Goal: Task Accomplishment & Management: Manage account settings

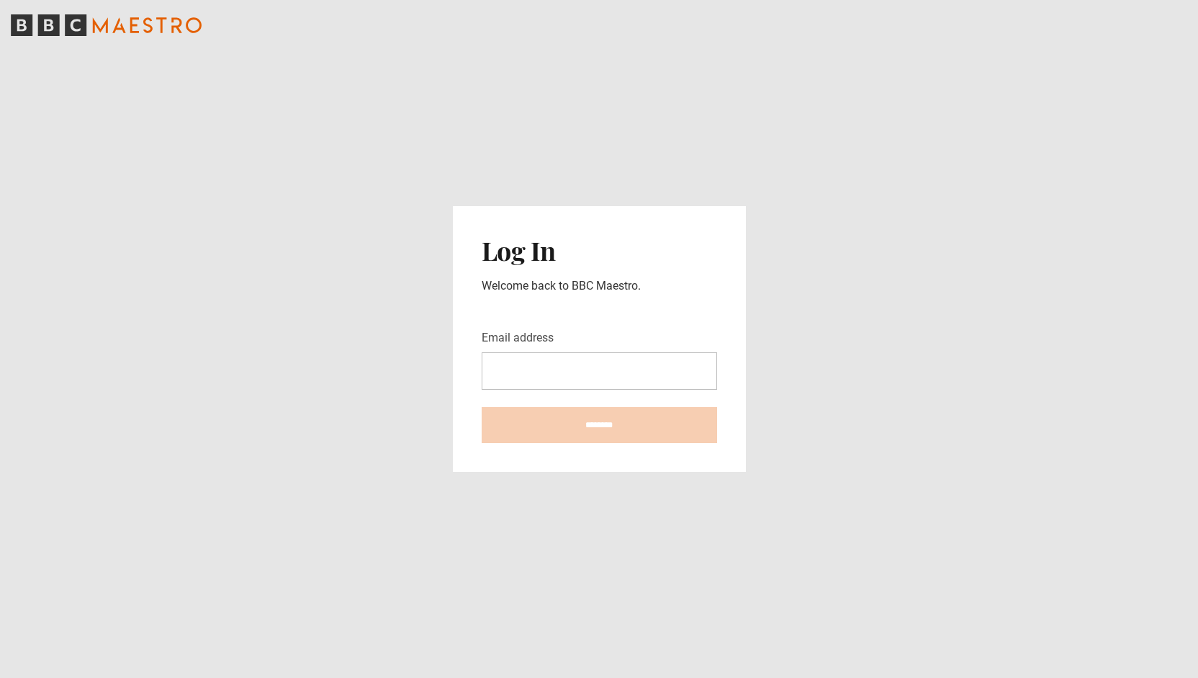
click at [628, 371] on input "Email address" at bounding box center [599, 370] width 235 height 37
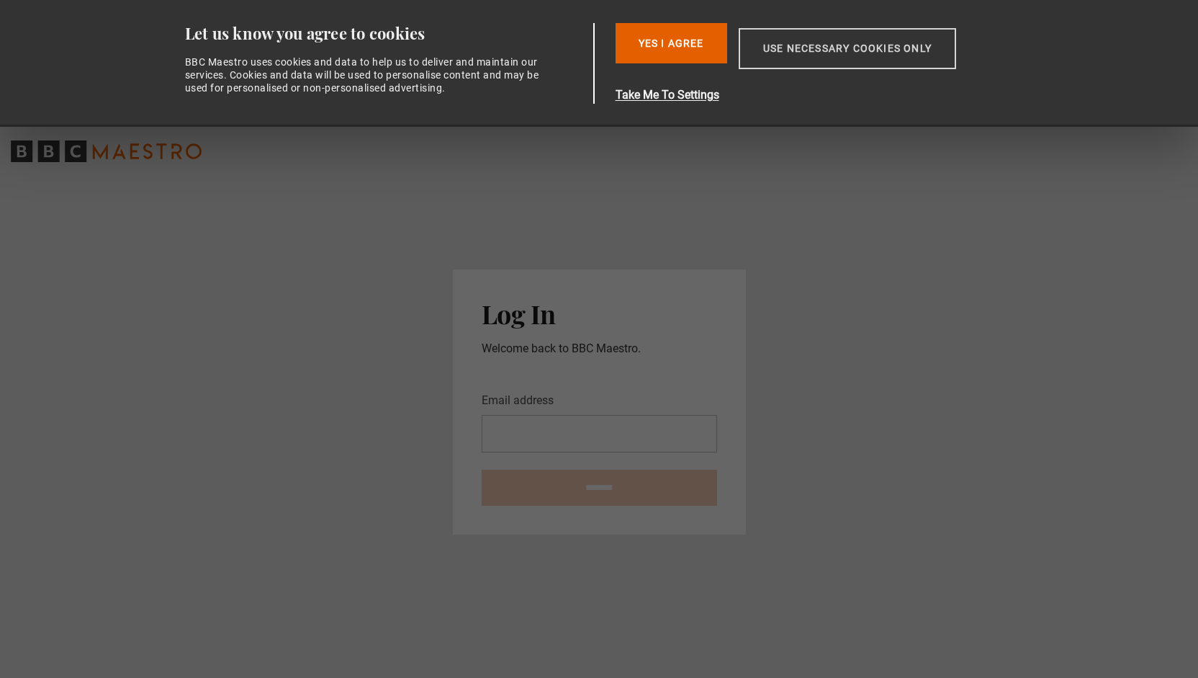
click at [828, 33] on button "Use necessary cookies only" at bounding box center [847, 48] width 217 height 41
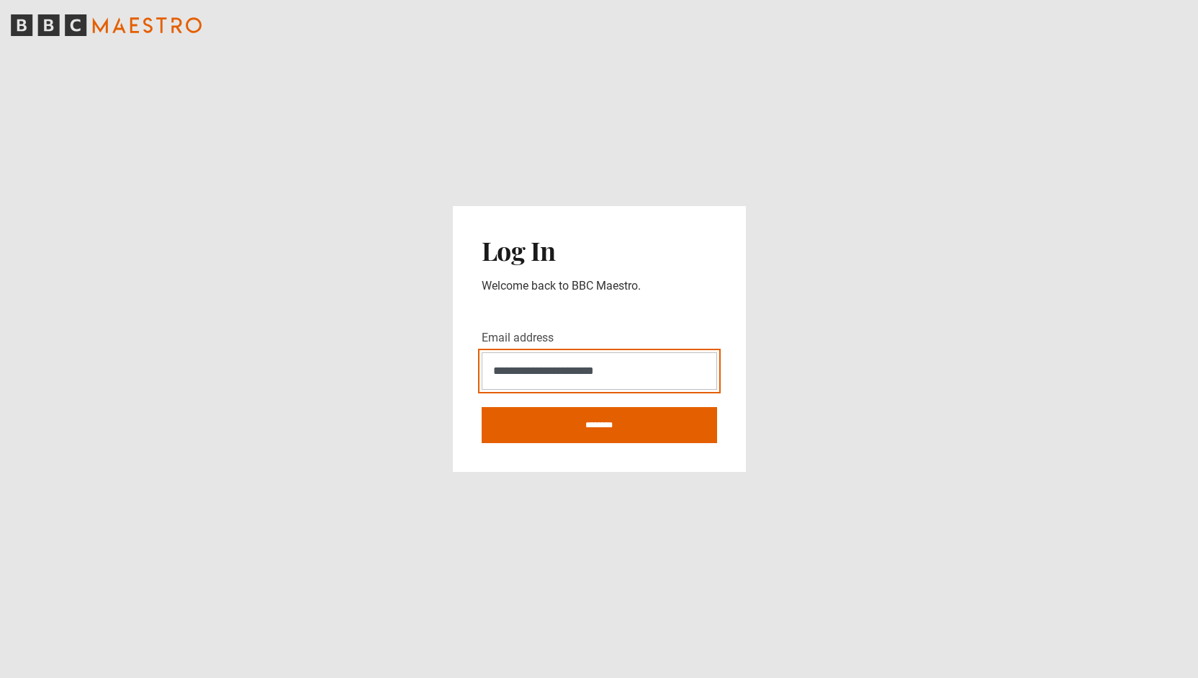
type input "**********"
click at [482, 407] on input "********" at bounding box center [599, 425] width 235 height 36
type input "**********"
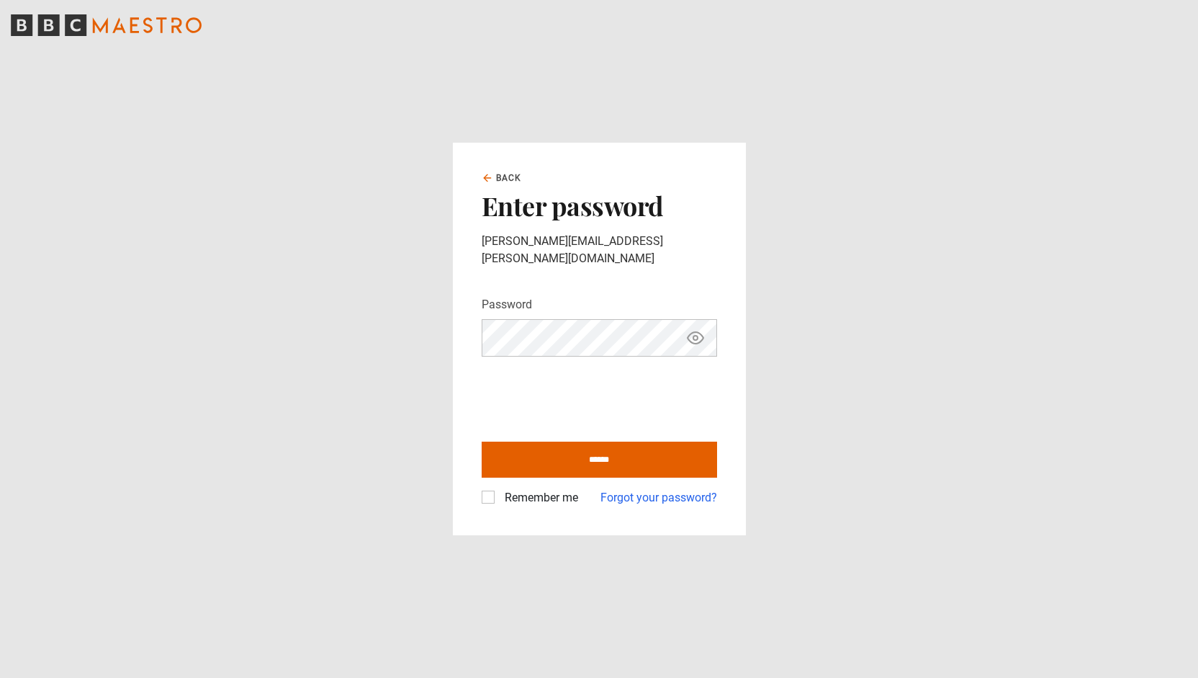
click at [482, 441] on input "******" at bounding box center [599, 459] width 235 height 36
type input "**********"
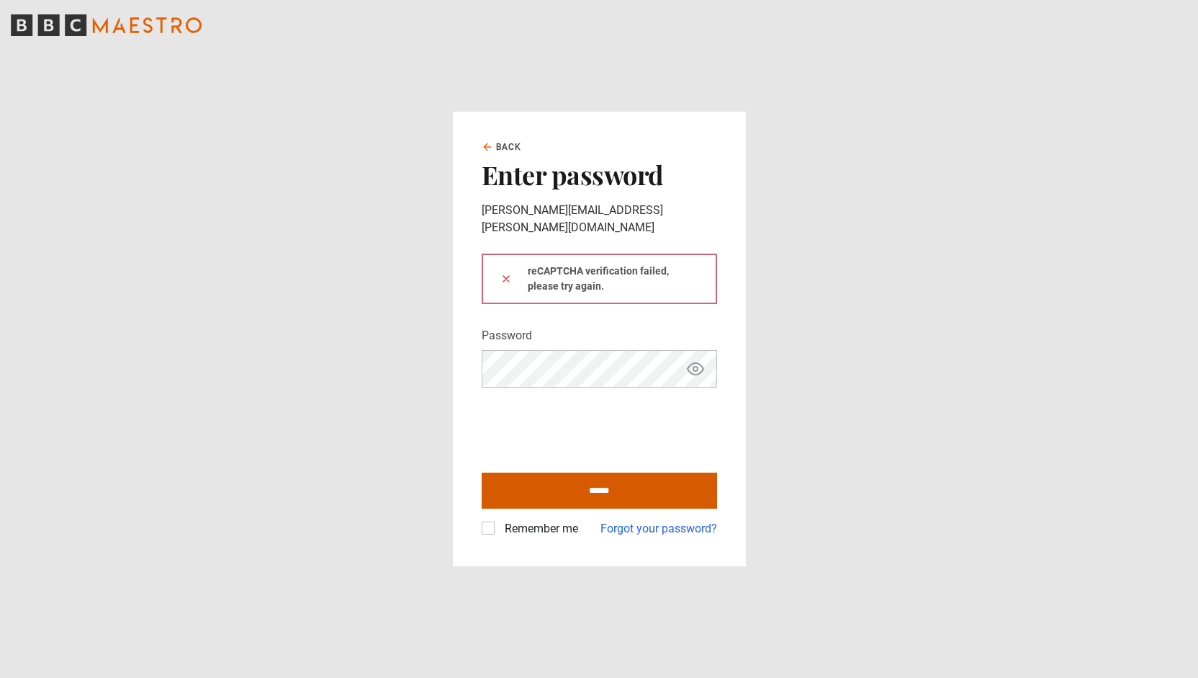
click at [650, 485] on input "******" at bounding box center [599, 490] width 235 height 36
type input "**********"
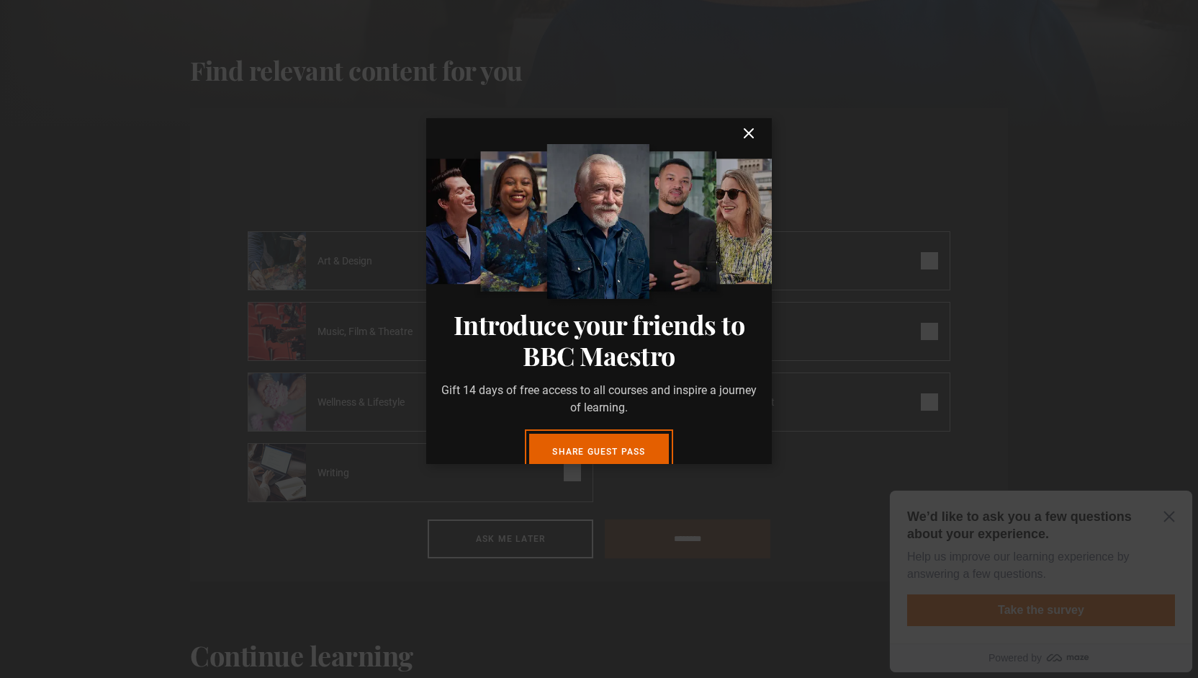
click at [745, 133] on icon "submit" at bounding box center [748, 133] width 17 height 17
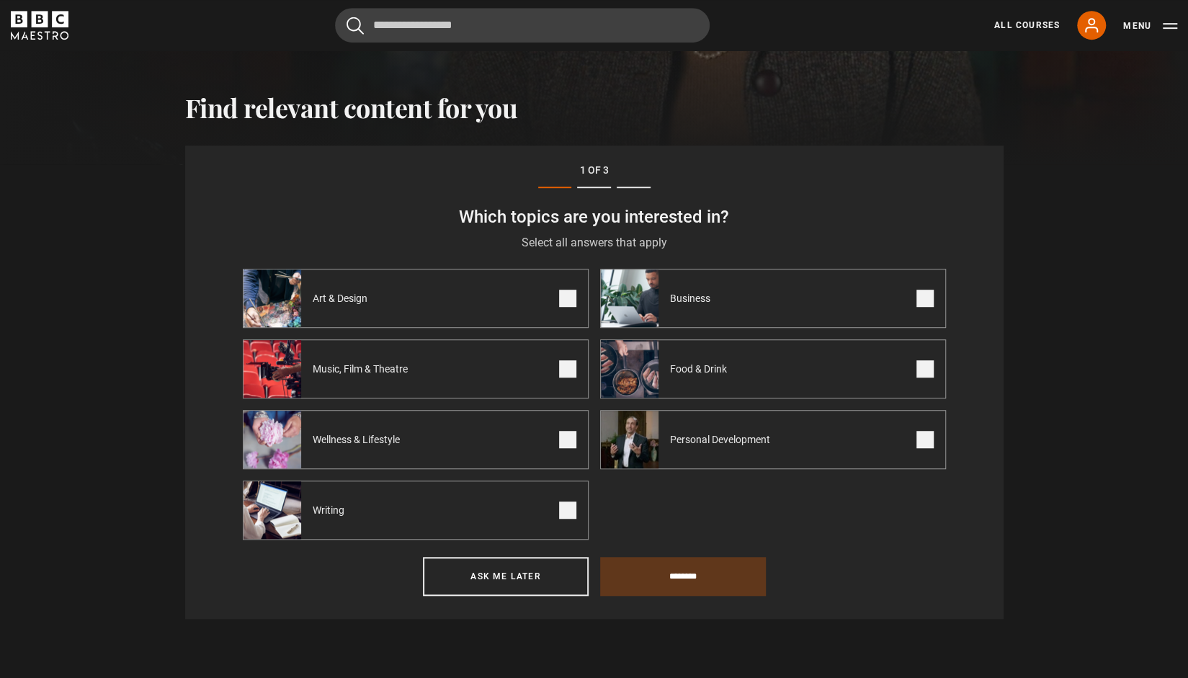
scroll to position [500, 0]
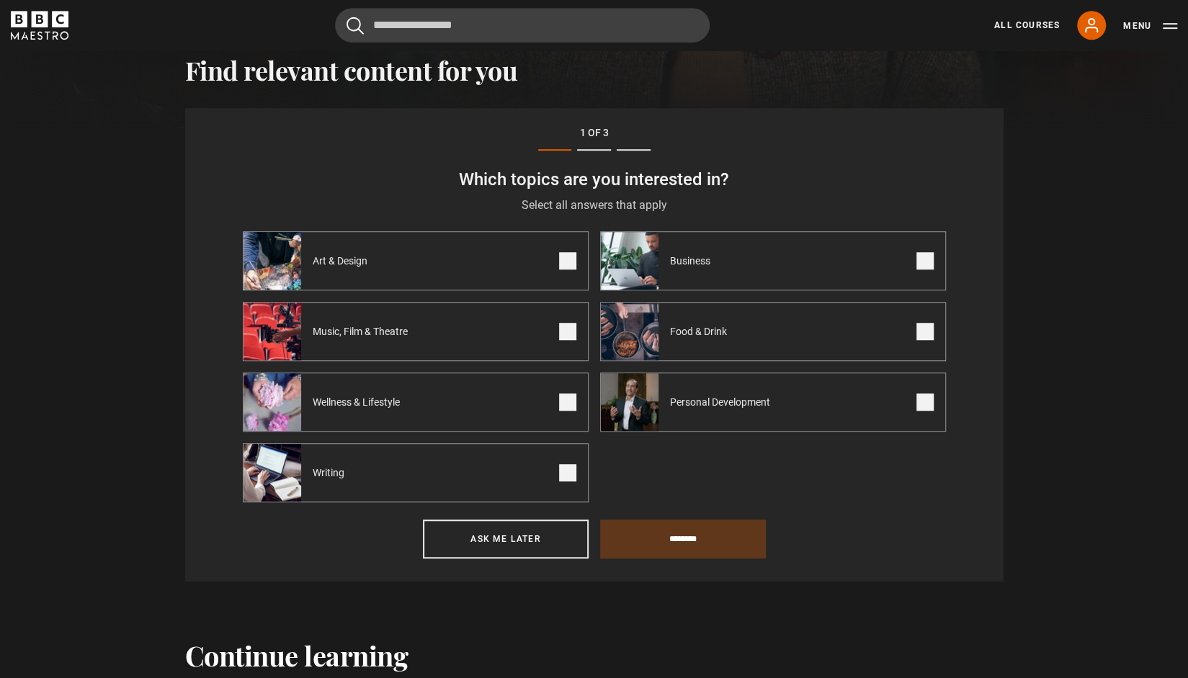
click at [763, 322] on label "Food & Drink" at bounding box center [773, 331] width 346 height 59
click at [768, 397] on span "Personal Development" at bounding box center [722, 402] width 129 height 14
click at [671, 534] on input "********" at bounding box center [683, 538] width 166 height 39
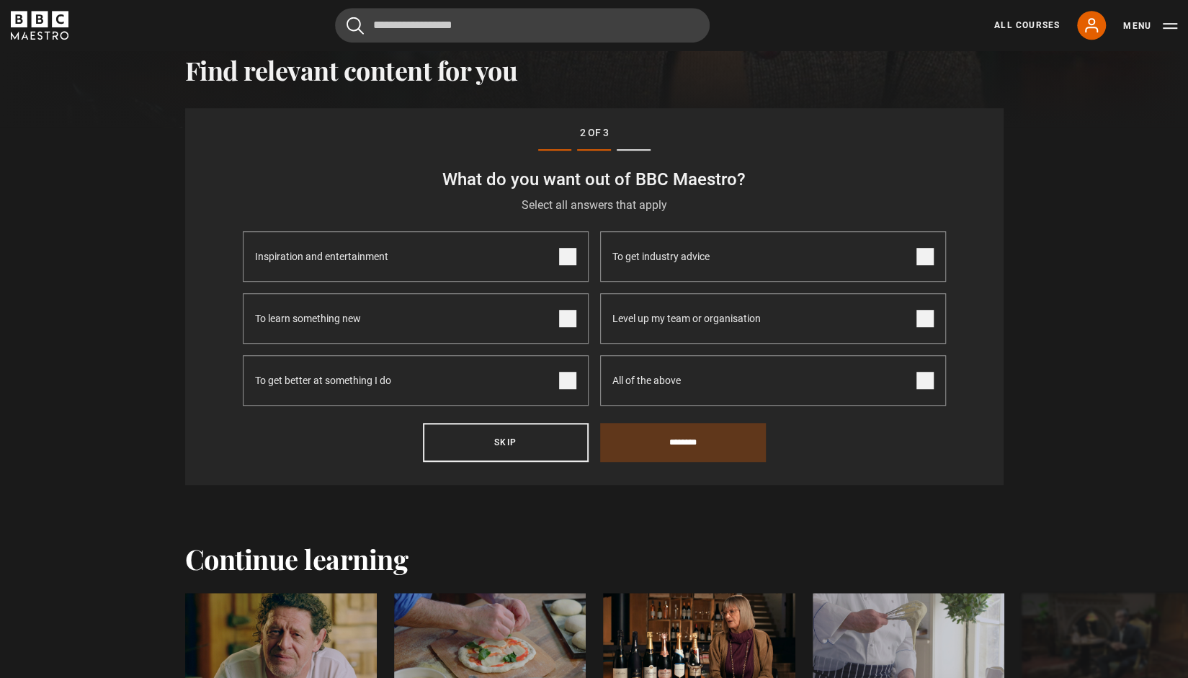
click at [556, 256] on label "Inspiration and entertainment" at bounding box center [416, 256] width 346 height 50
click at [544, 310] on label "To learn something new" at bounding box center [416, 318] width 346 height 50
click at [704, 446] on input "********" at bounding box center [683, 442] width 166 height 39
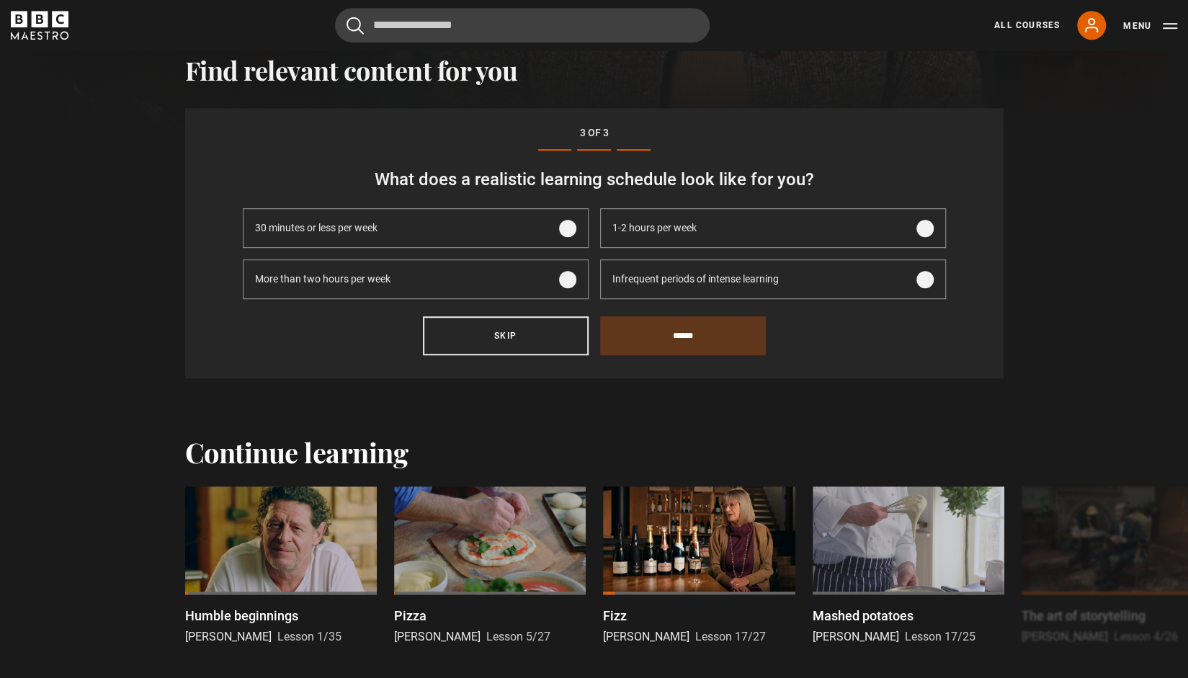
click at [520, 226] on label "30 minutes or less per week" at bounding box center [416, 228] width 346 height 40
click at [663, 335] on input "******" at bounding box center [683, 335] width 166 height 39
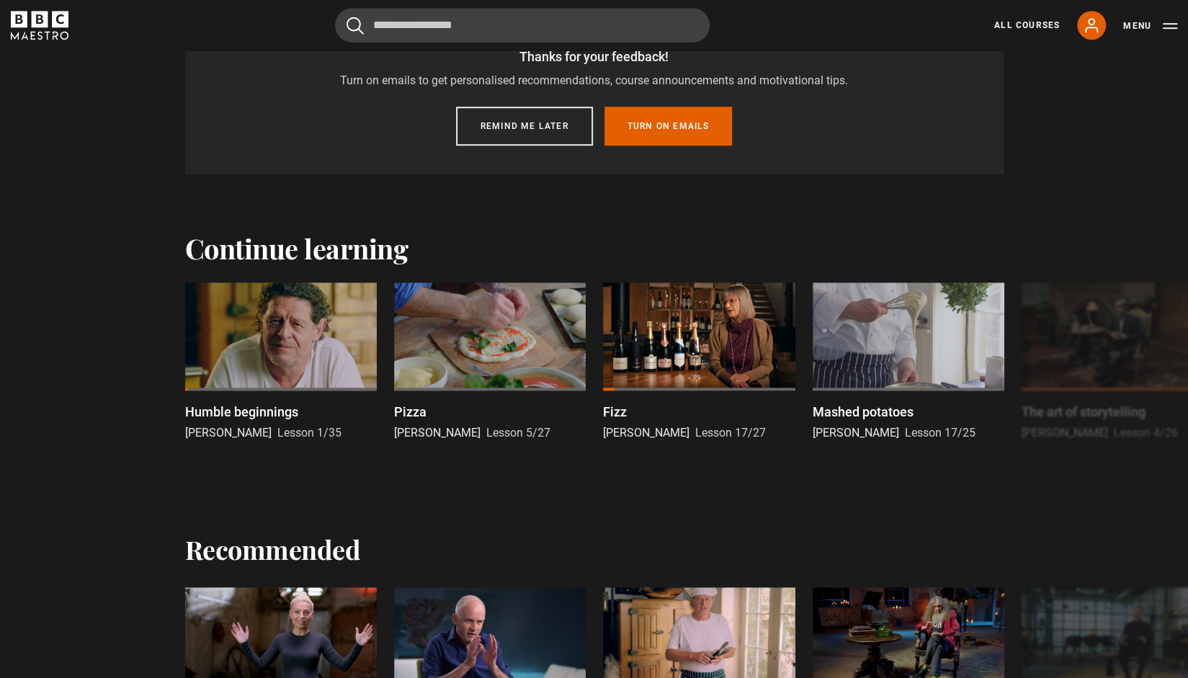
scroll to position [591, 0]
click at [634, 375] on div at bounding box center [699, 336] width 192 height 108
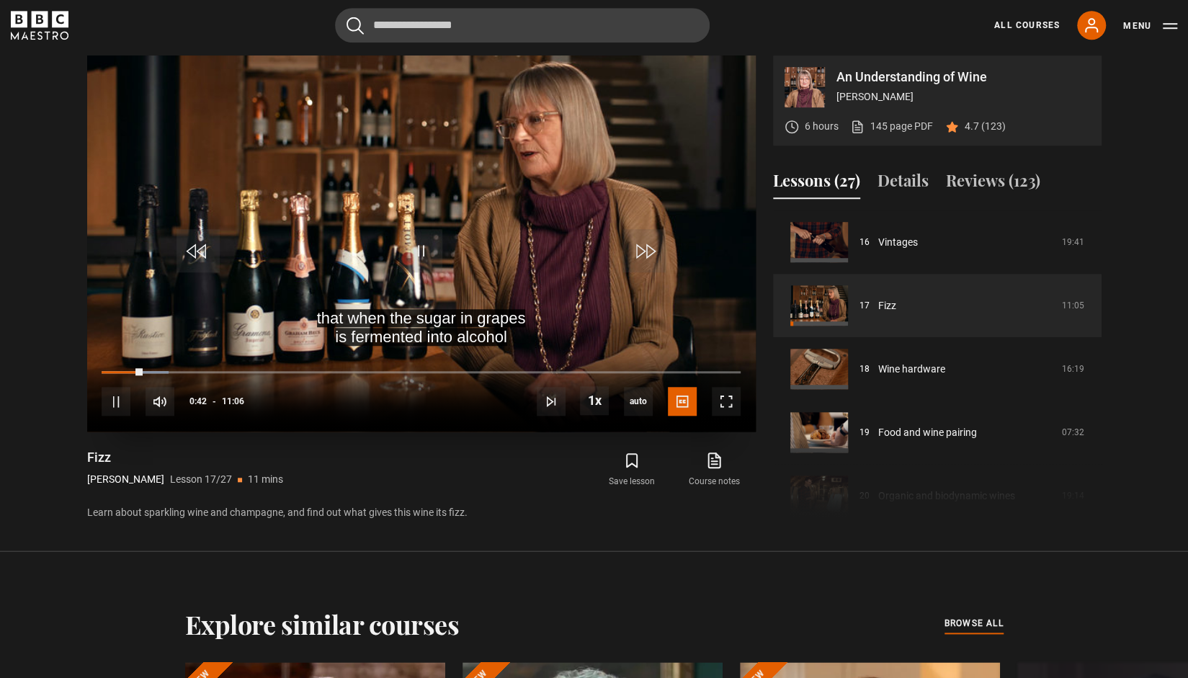
scroll to position [613, 0]
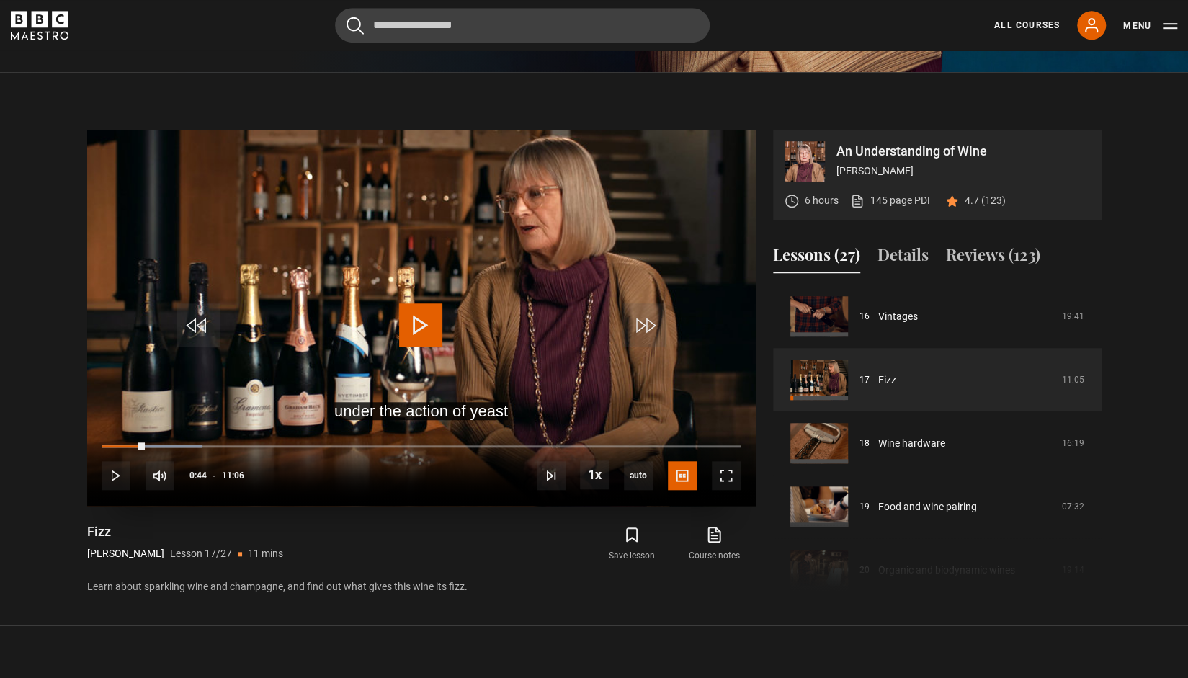
click at [434, 323] on span "Video Player" at bounding box center [420, 324] width 43 height 43
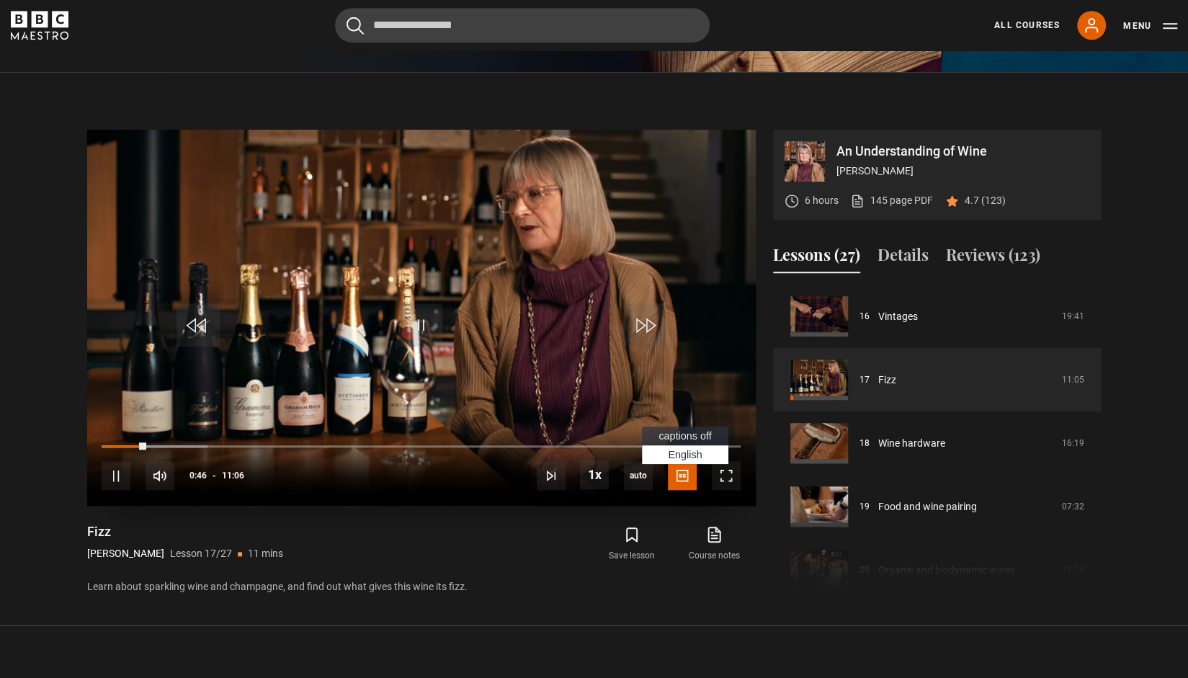
click at [687, 477] on span "Video Player" at bounding box center [682, 475] width 29 height 29
click at [701, 439] on span "captions off" at bounding box center [684, 436] width 53 height 12
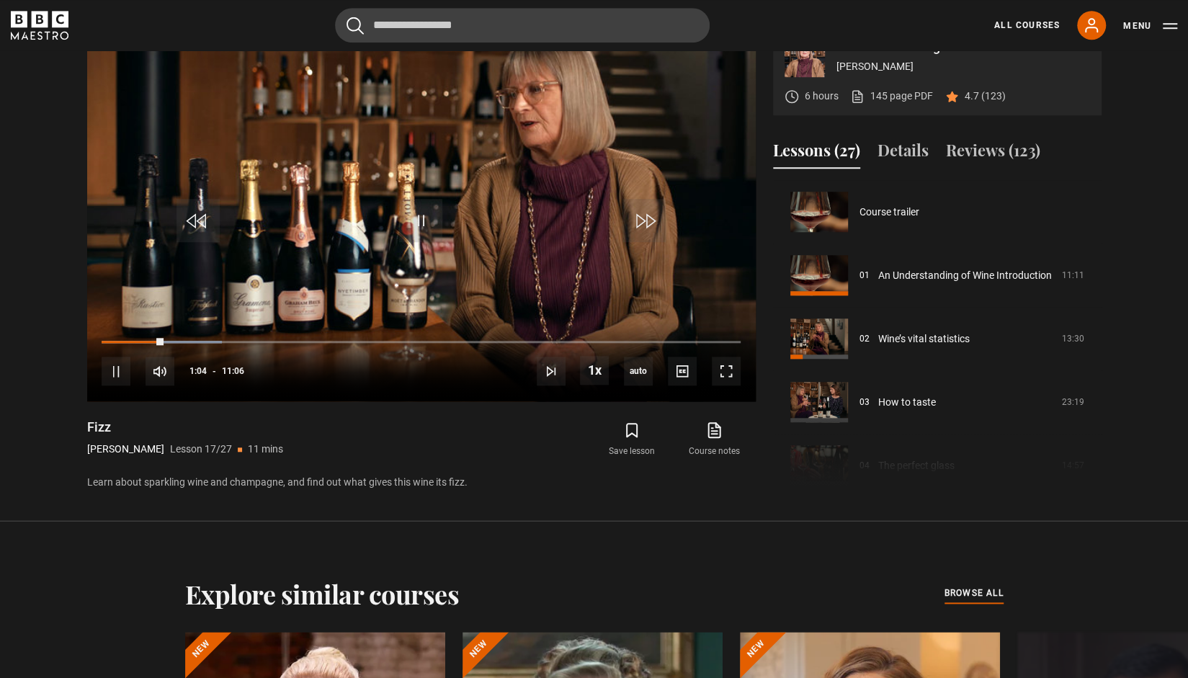
scroll to position [829, 0]
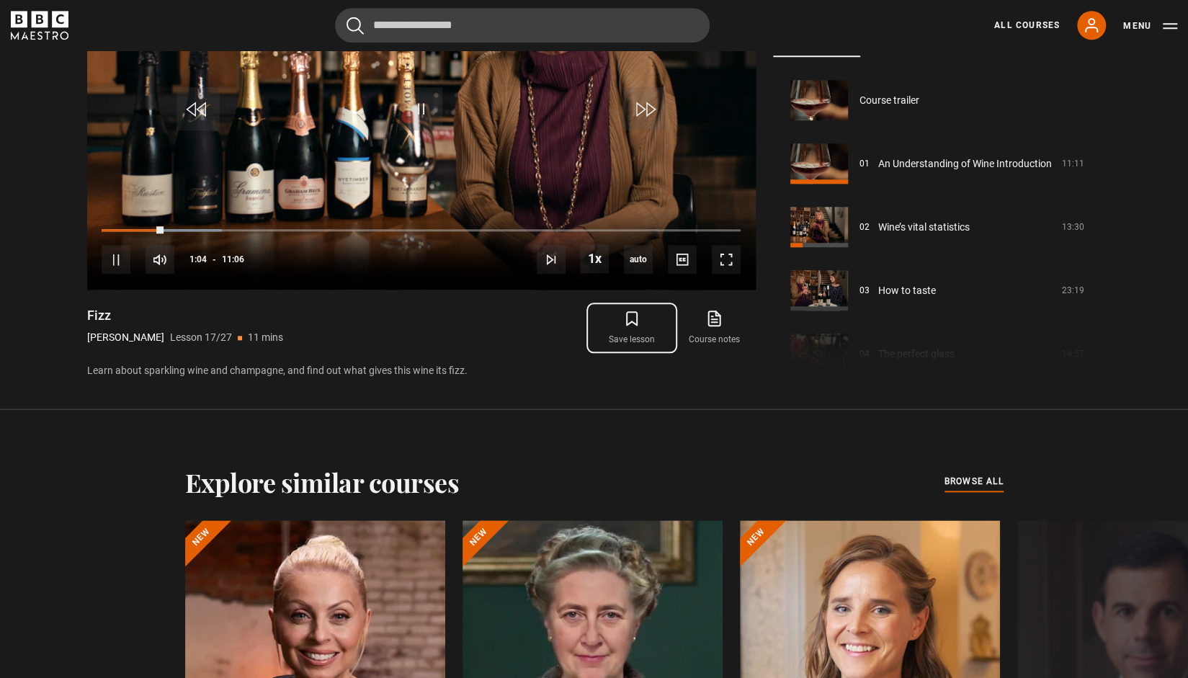
click at [645, 332] on button "Save lesson" at bounding box center [632, 328] width 82 height 42
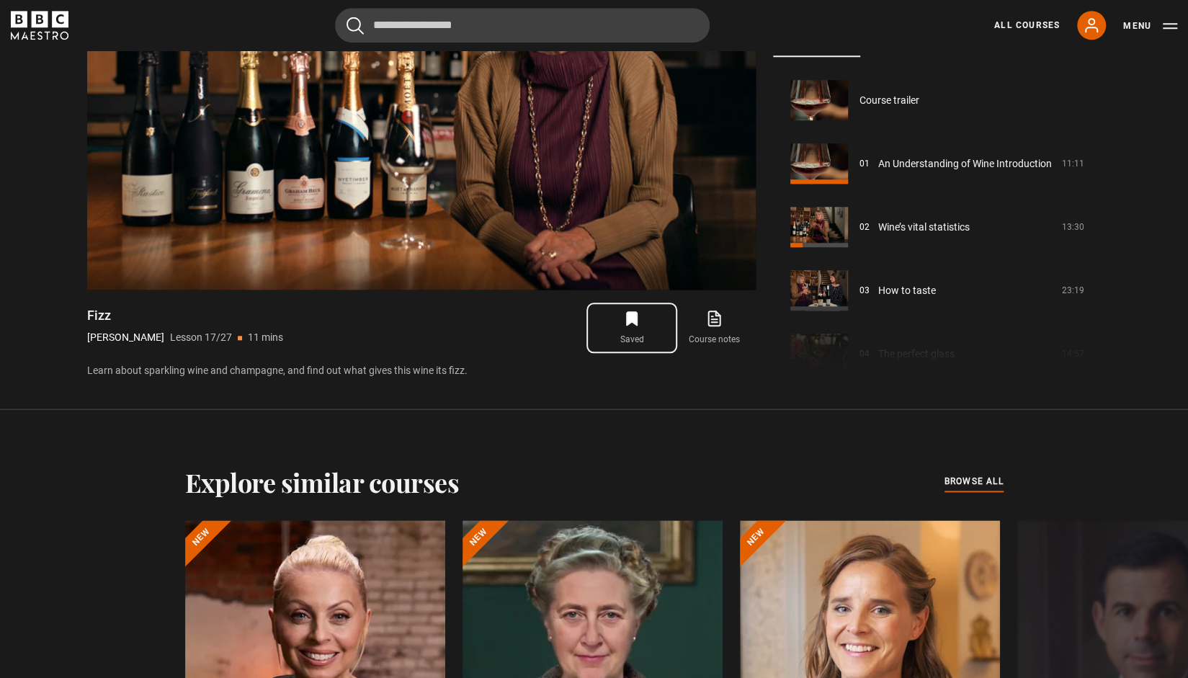
click at [648, 335] on button "Saved" at bounding box center [632, 328] width 82 height 42
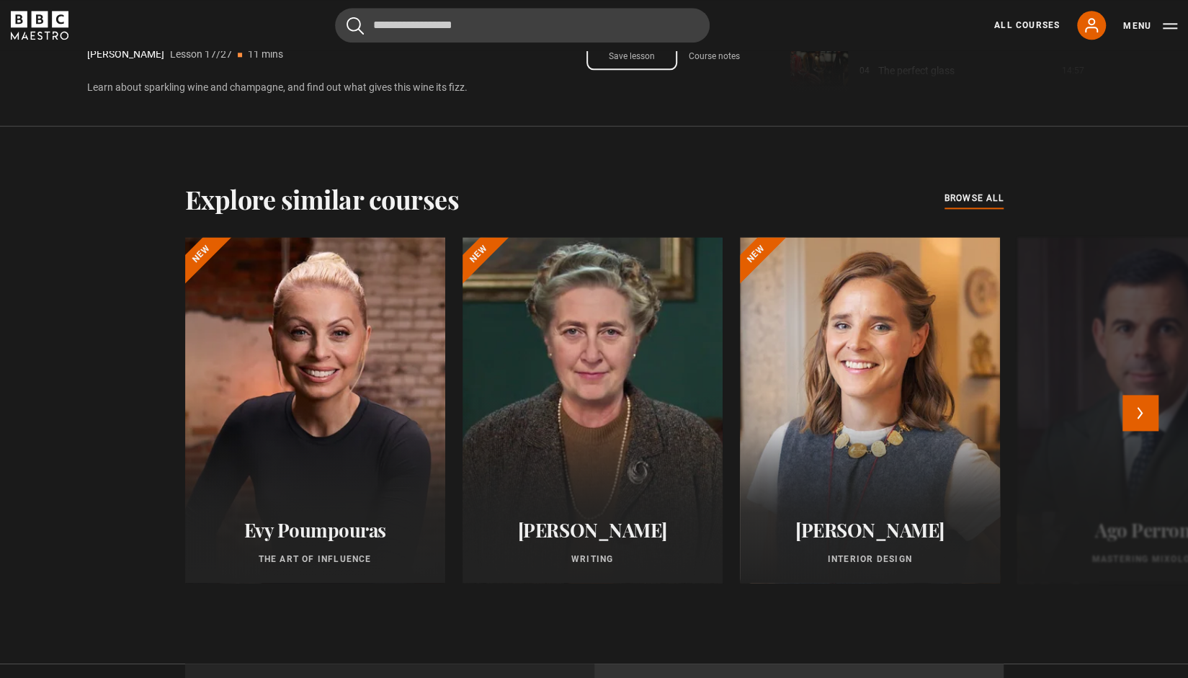
scroll to position [1117, 0]
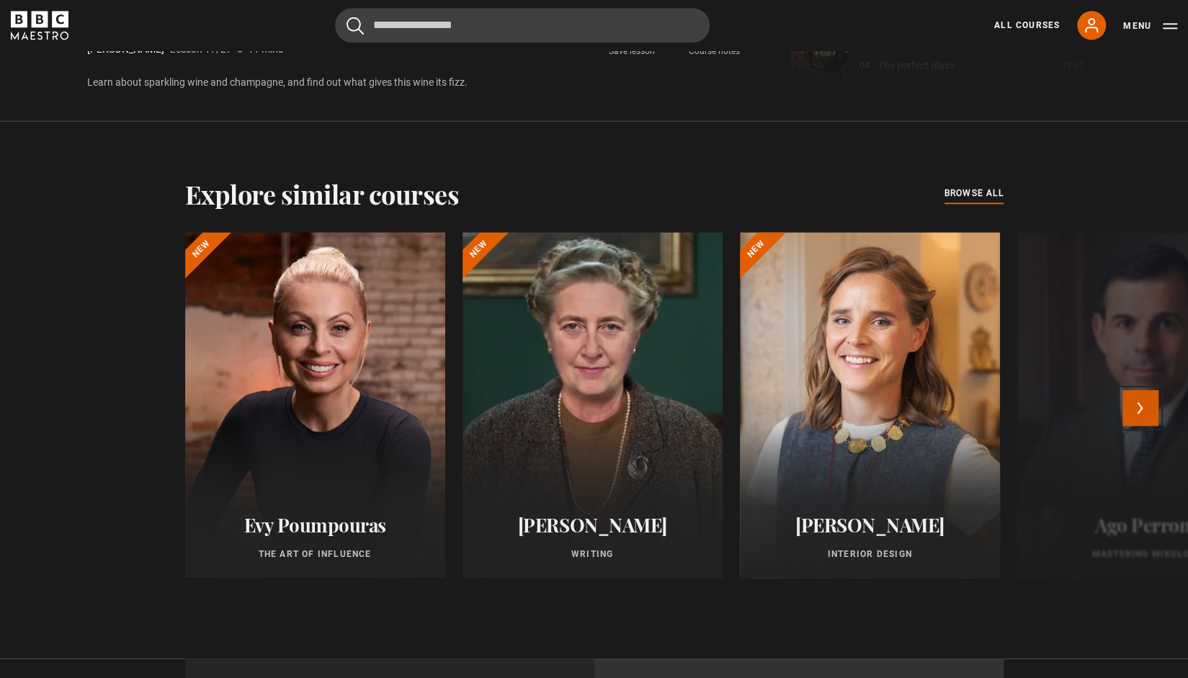
click at [1144, 404] on button "Next" at bounding box center [1140, 408] width 36 height 36
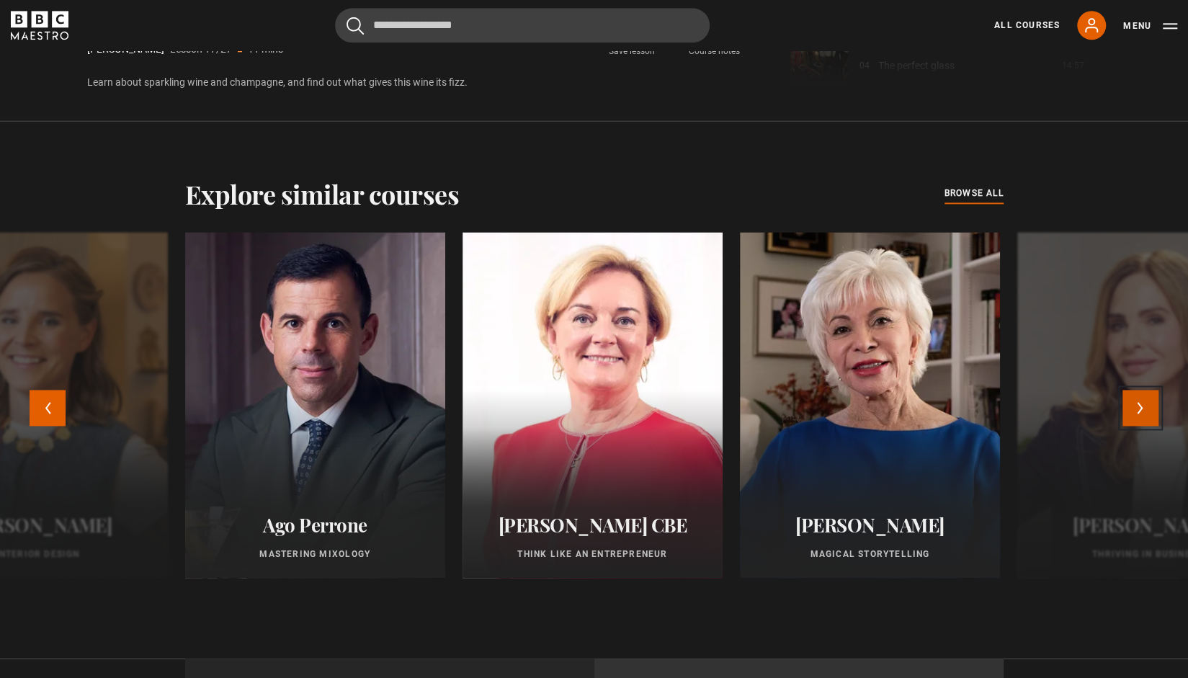
click at [1145, 404] on button "Next" at bounding box center [1140, 408] width 36 height 36
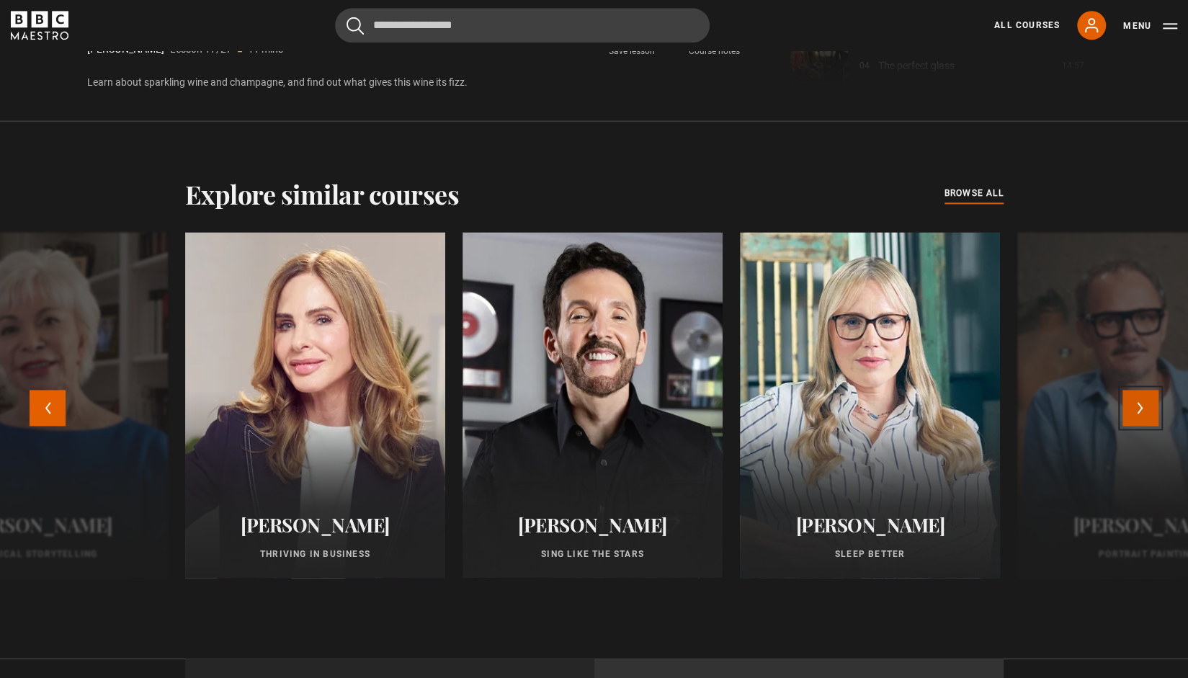
click at [1147, 404] on button "Next" at bounding box center [1140, 408] width 36 height 36
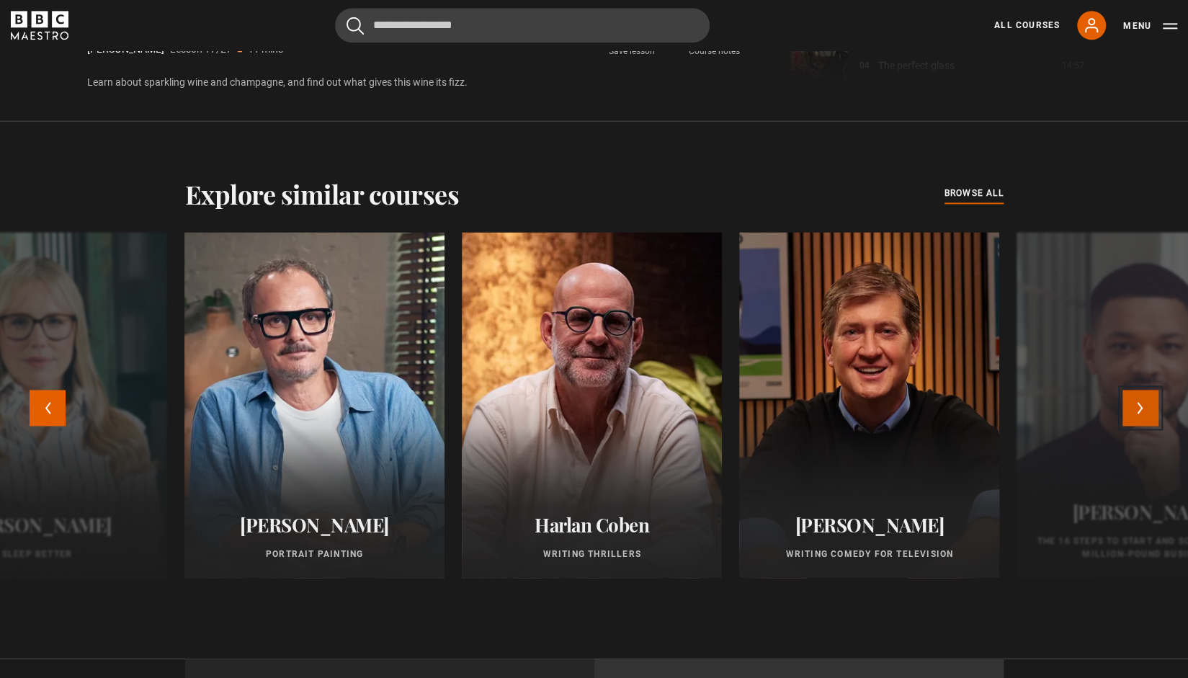
click at [1147, 404] on button "Next" at bounding box center [1140, 408] width 36 height 36
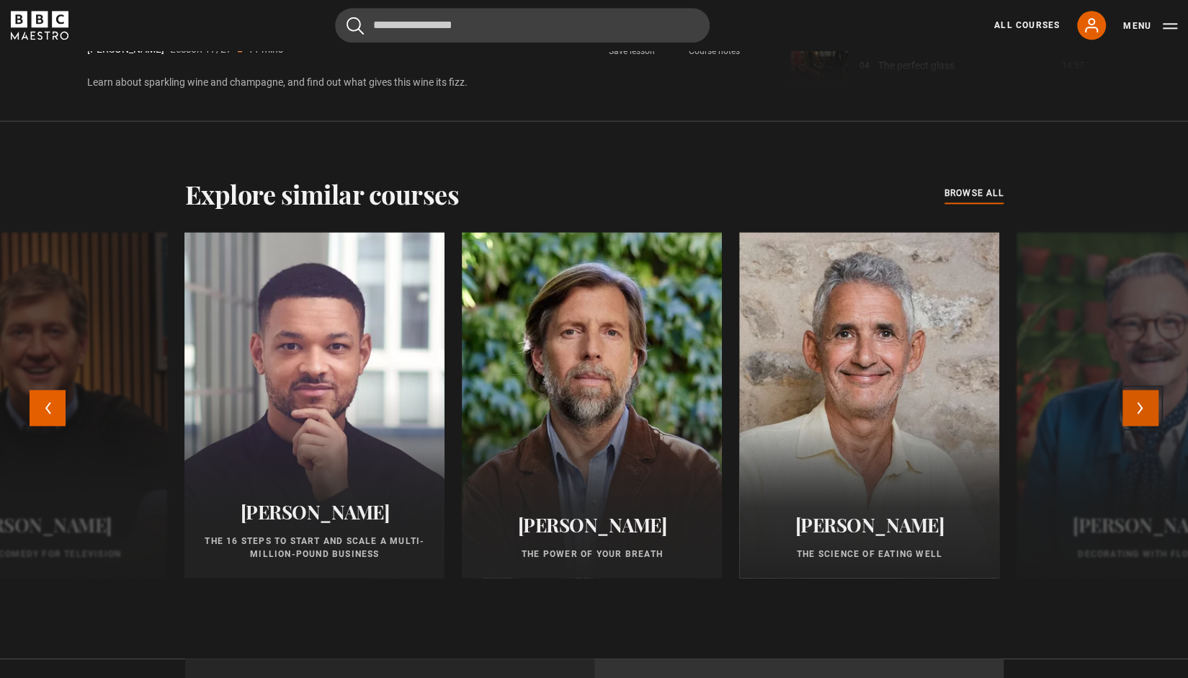
click at [1148, 403] on button "Next" at bounding box center [1140, 408] width 36 height 36
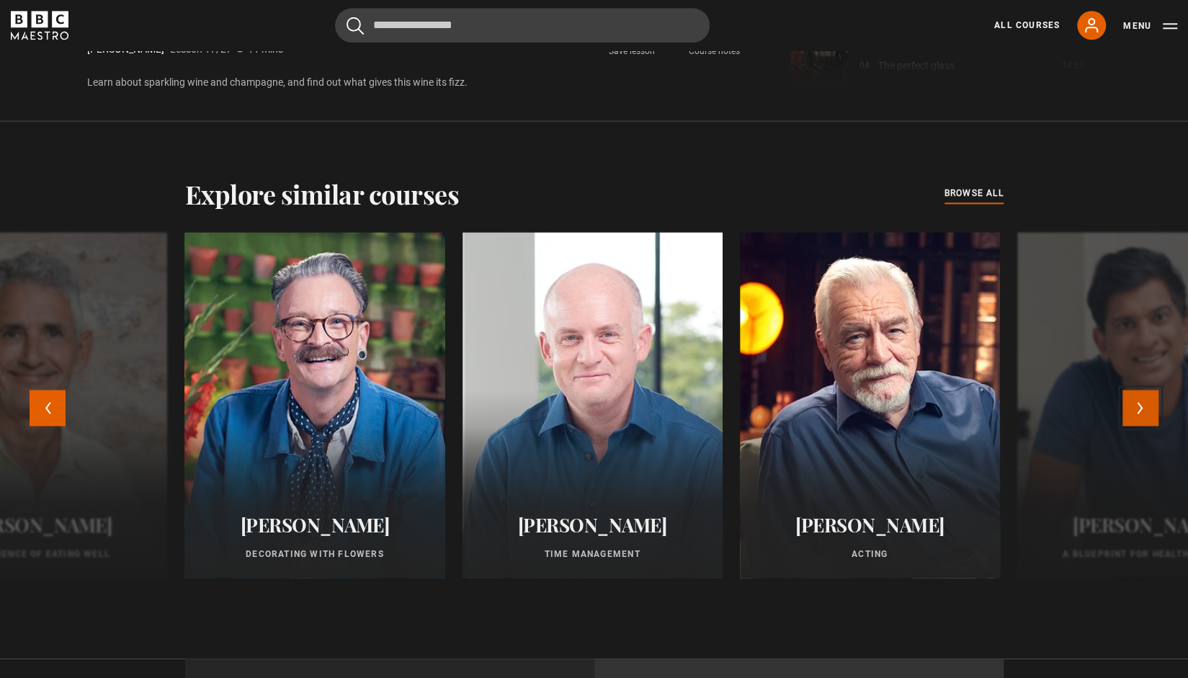
click at [1138, 408] on button "Next" at bounding box center [1140, 408] width 36 height 36
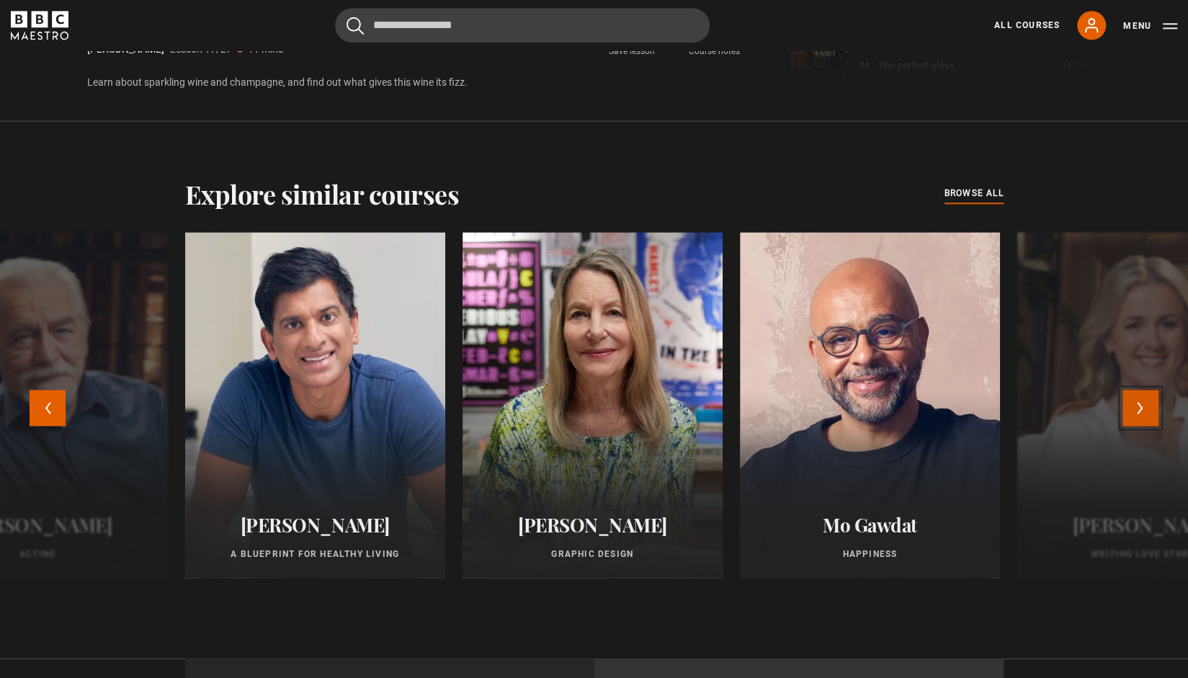
click at [1138, 408] on button "Next" at bounding box center [1140, 408] width 36 height 36
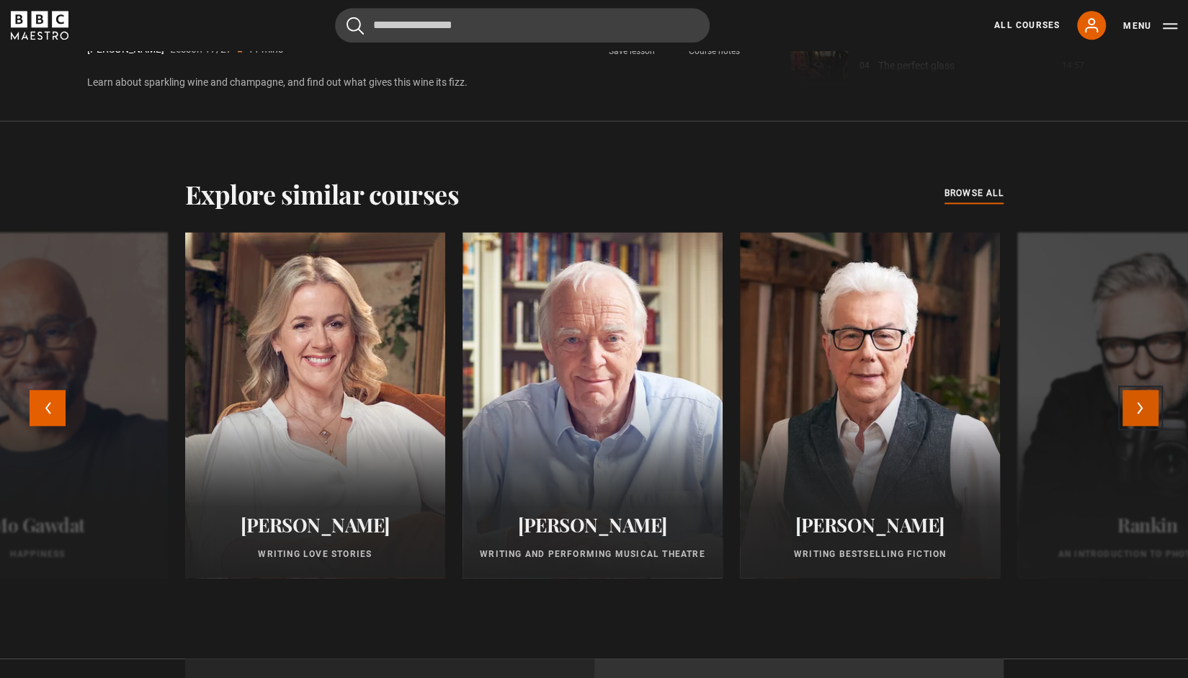
click at [1138, 408] on button "Next" at bounding box center [1140, 408] width 36 height 36
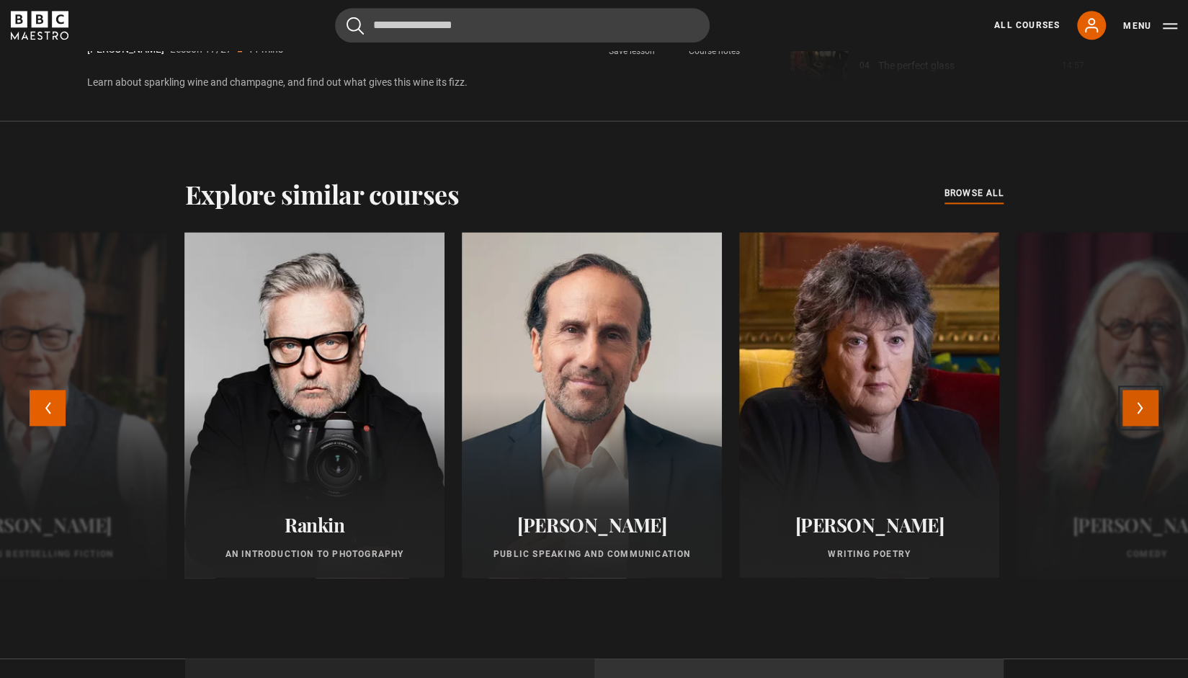
click at [1138, 408] on button "Next" at bounding box center [1140, 408] width 36 height 36
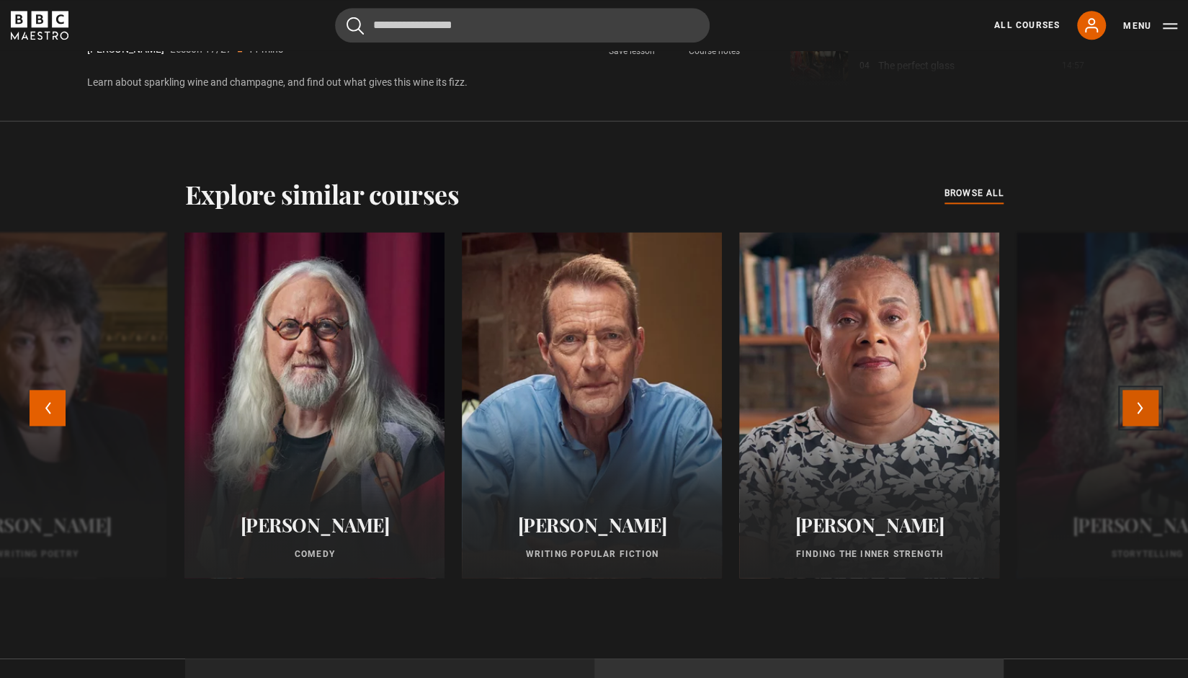
click at [1136, 408] on button "Next" at bounding box center [1140, 408] width 36 height 36
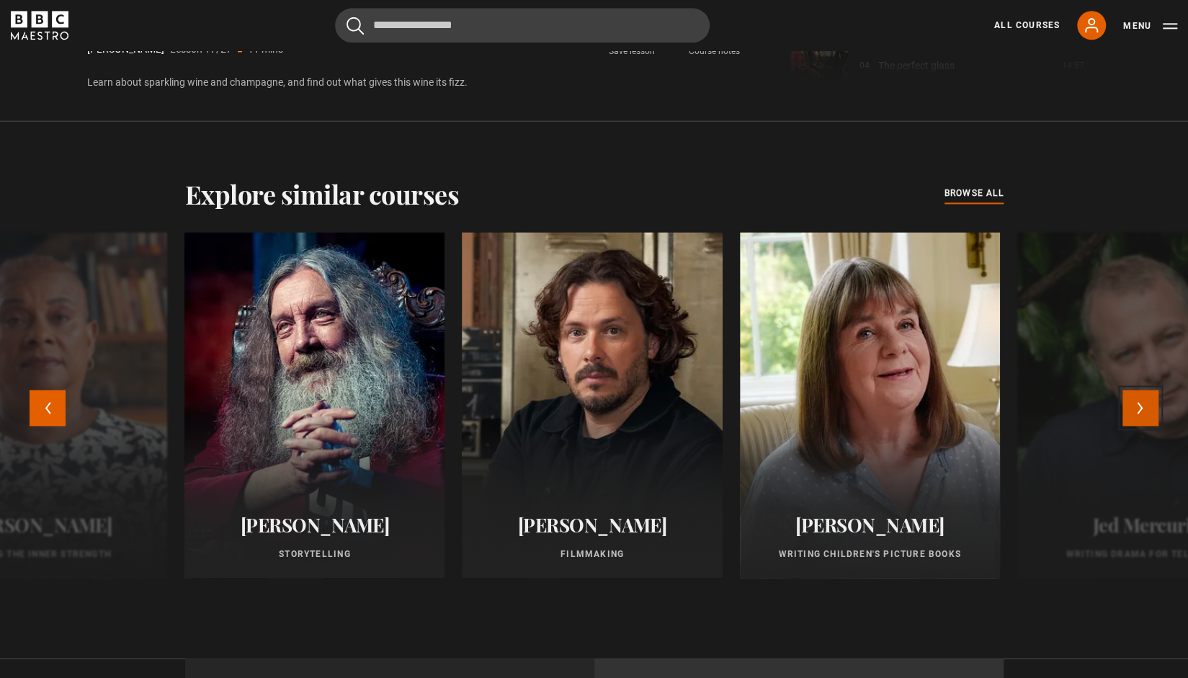
click at [1132, 411] on button "Next" at bounding box center [1140, 408] width 36 height 36
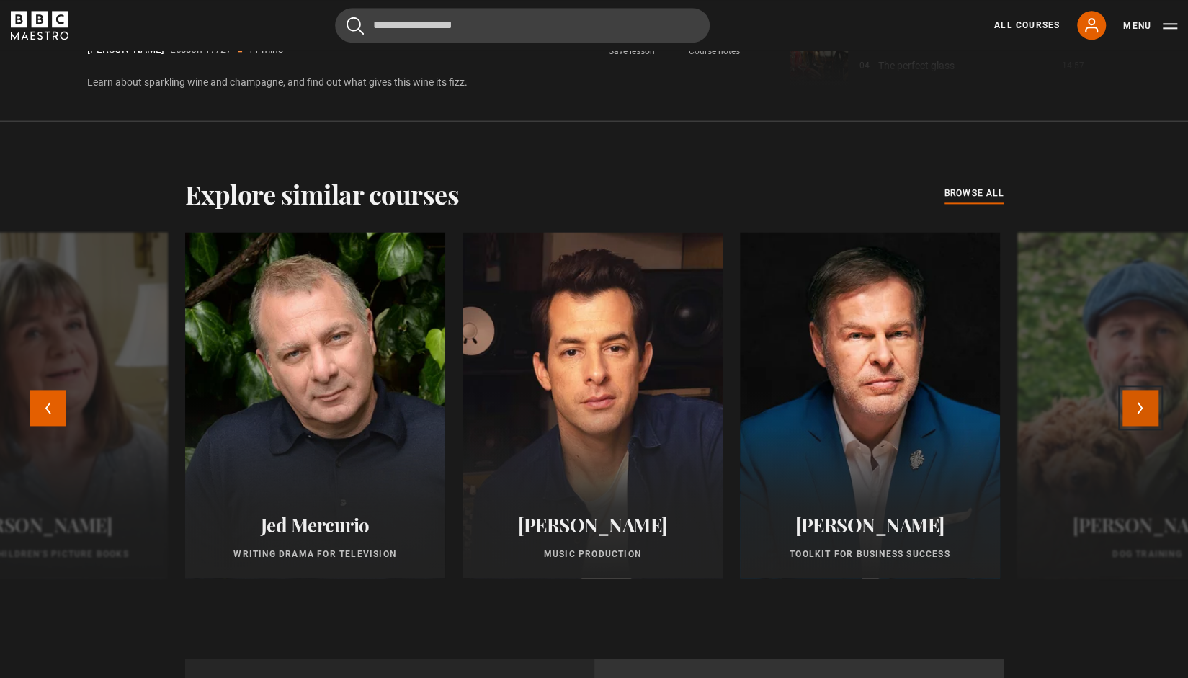
click at [1136, 408] on button "Next" at bounding box center [1140, 408] width 36 height 36
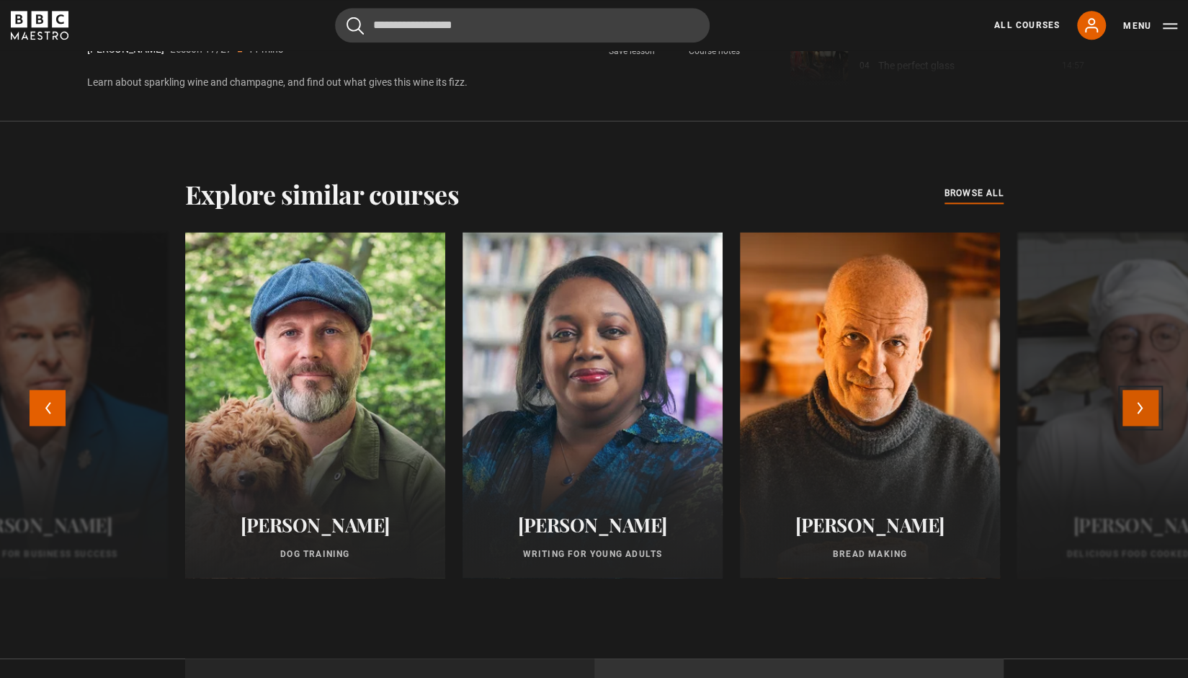
click at [1131, 405] on button "Next" at bounding box center [1140, 408] width 36 height 36
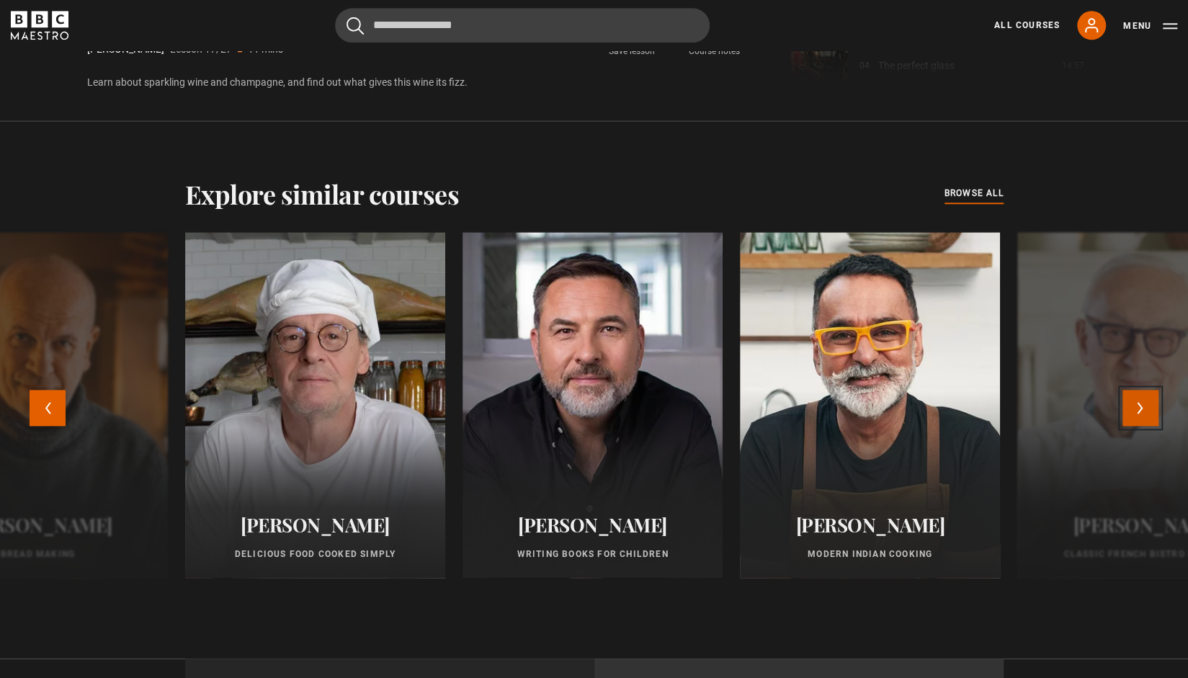
click at [1139, 407] on button "Next" at bounding box center [1140, 408] width 36 height 36
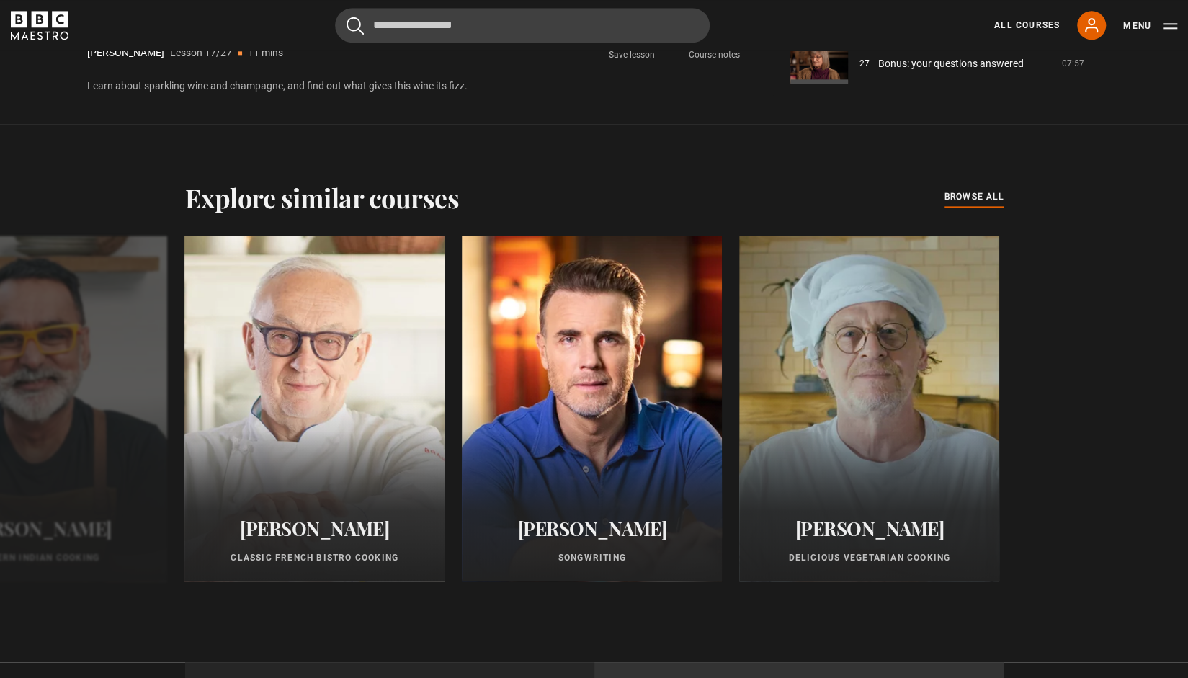
scroll to position [1333, 0]
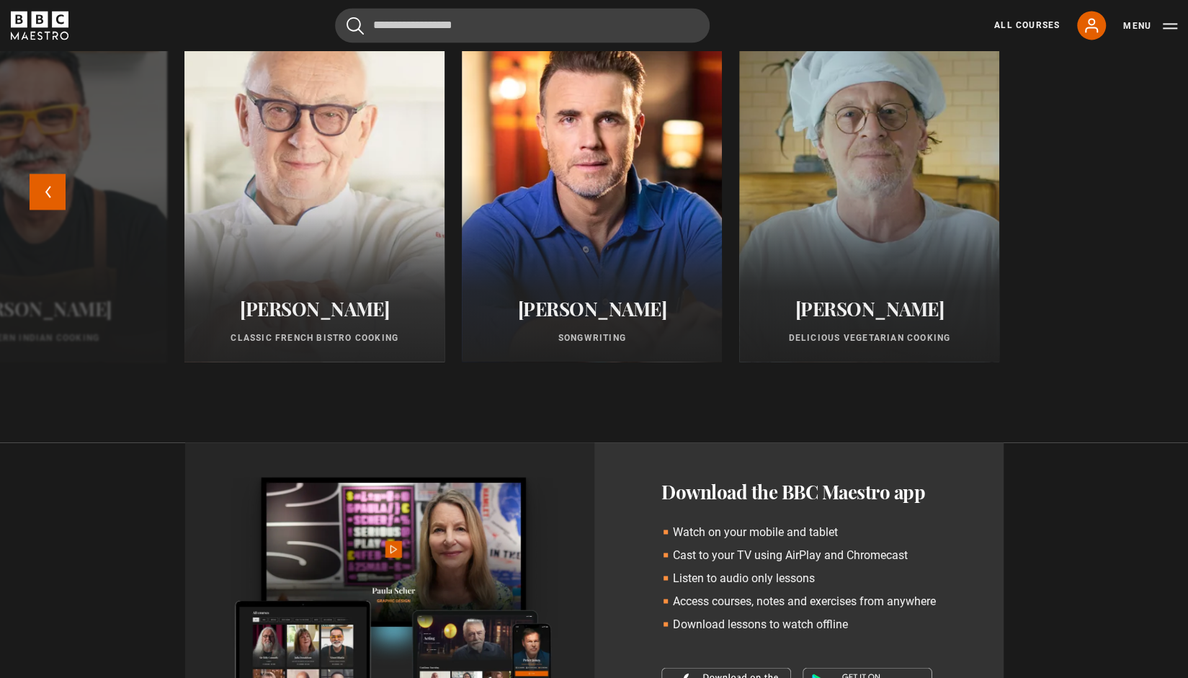
click at [372, 264] on div at bounding box center [314, 189] width 286 height 380
click at [300, 225] on div at bounding box center [314, 189] width 286 height 380
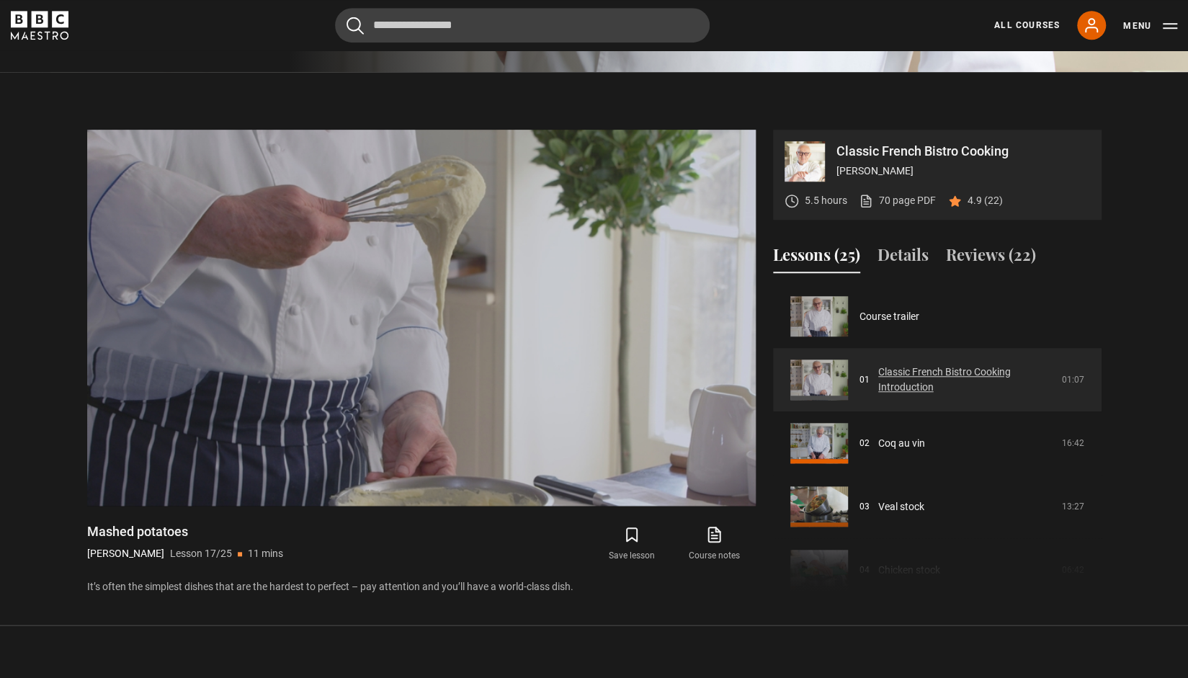
click at [963, 371] on link "Classic French Bistro Cooking Introduction" at bounding box center [965, 379] width 175 height 30
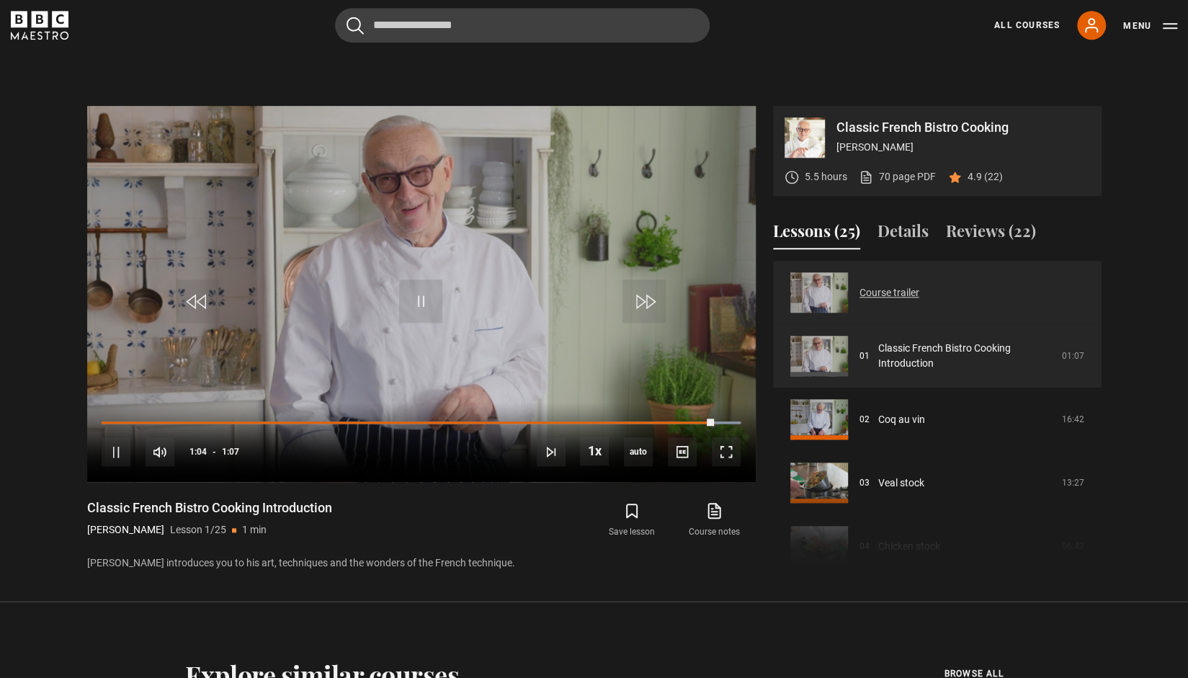
scroll to position [613, 0]
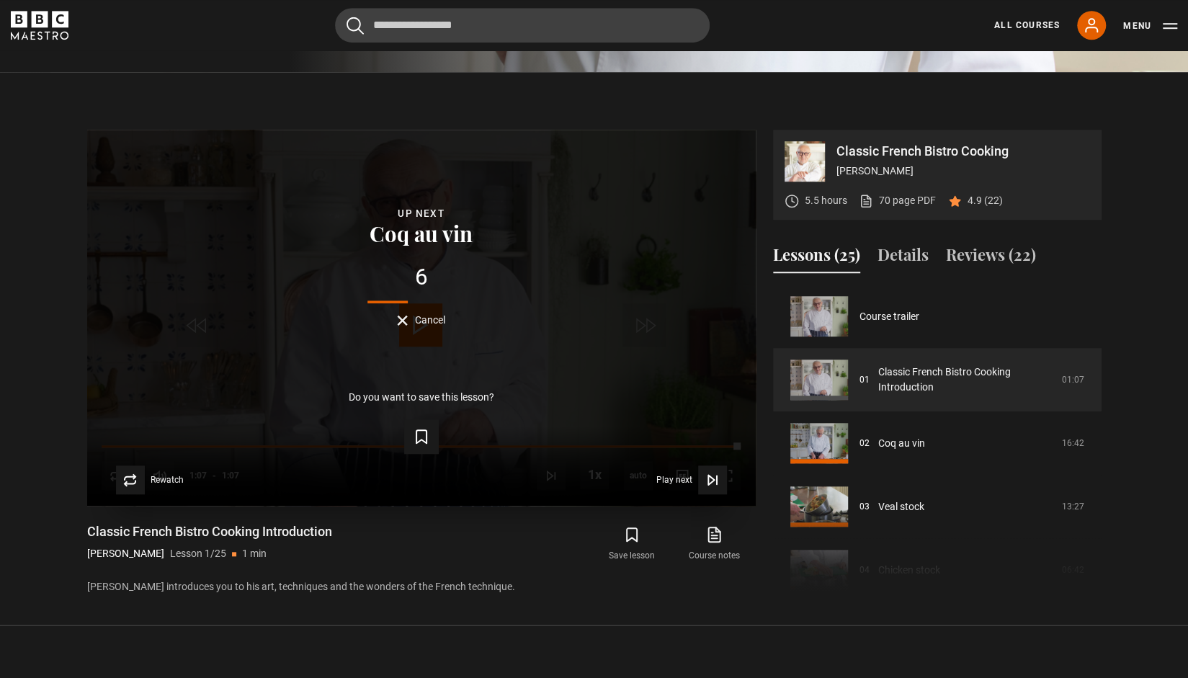
click at [425, 315] on span "Cancel" at bounding box center [430, 320] width 30 height 10
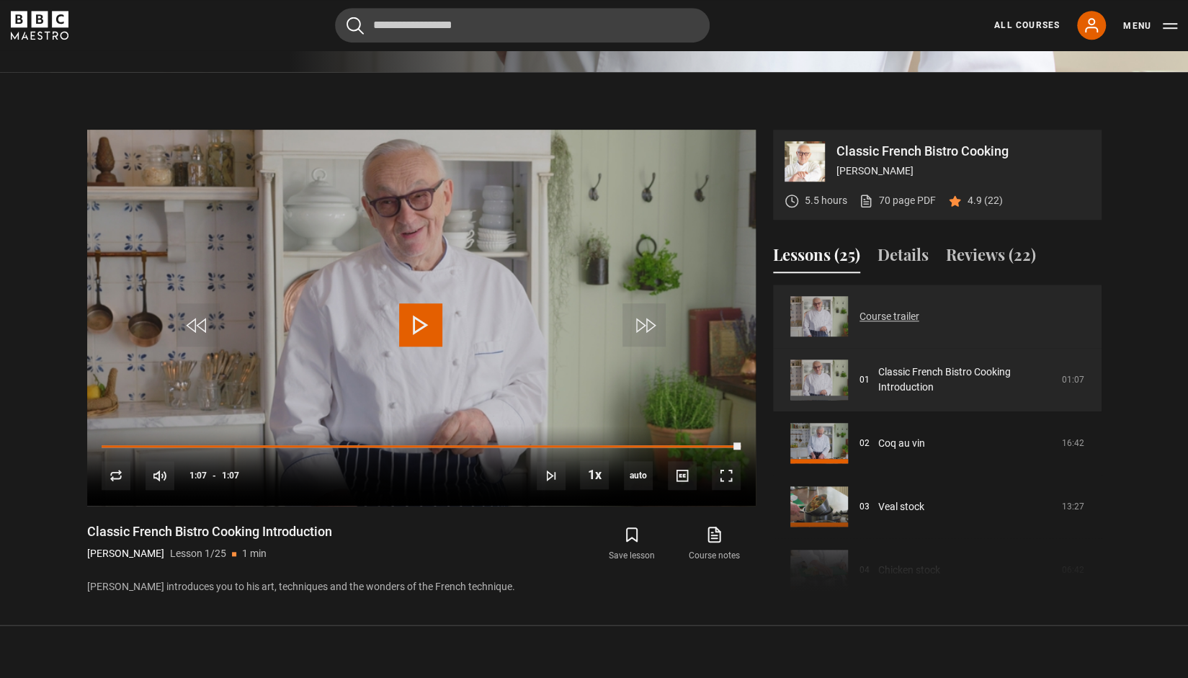
click at [911, 315] on link "Course trailer" at bounding box center [889, 316] width 60 height 15
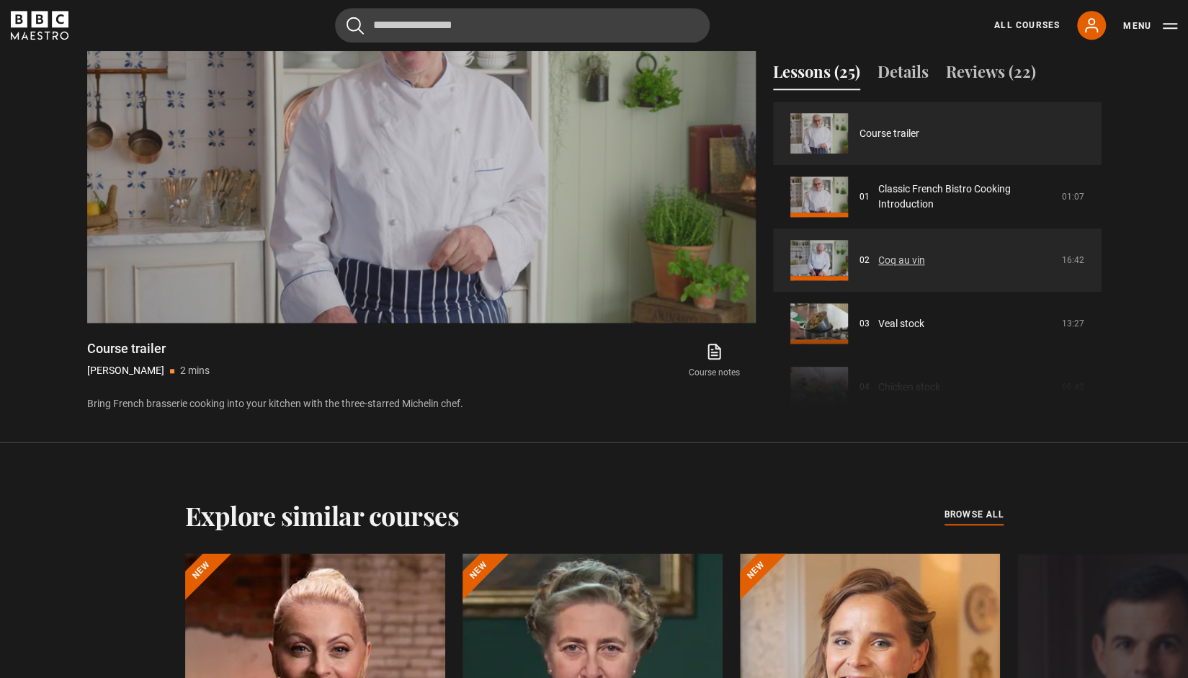
scroll to position [685, 0]
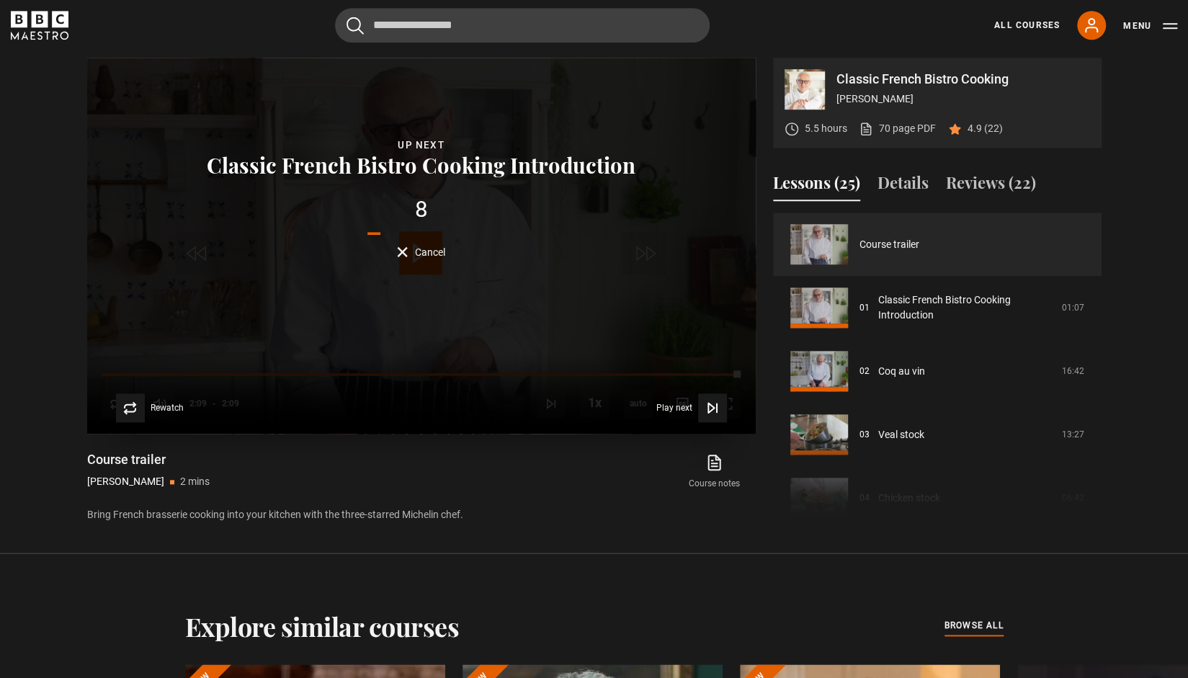
click at [425, 248] on span "Cancel" at bounding box center [430, 252] width 30 height 10
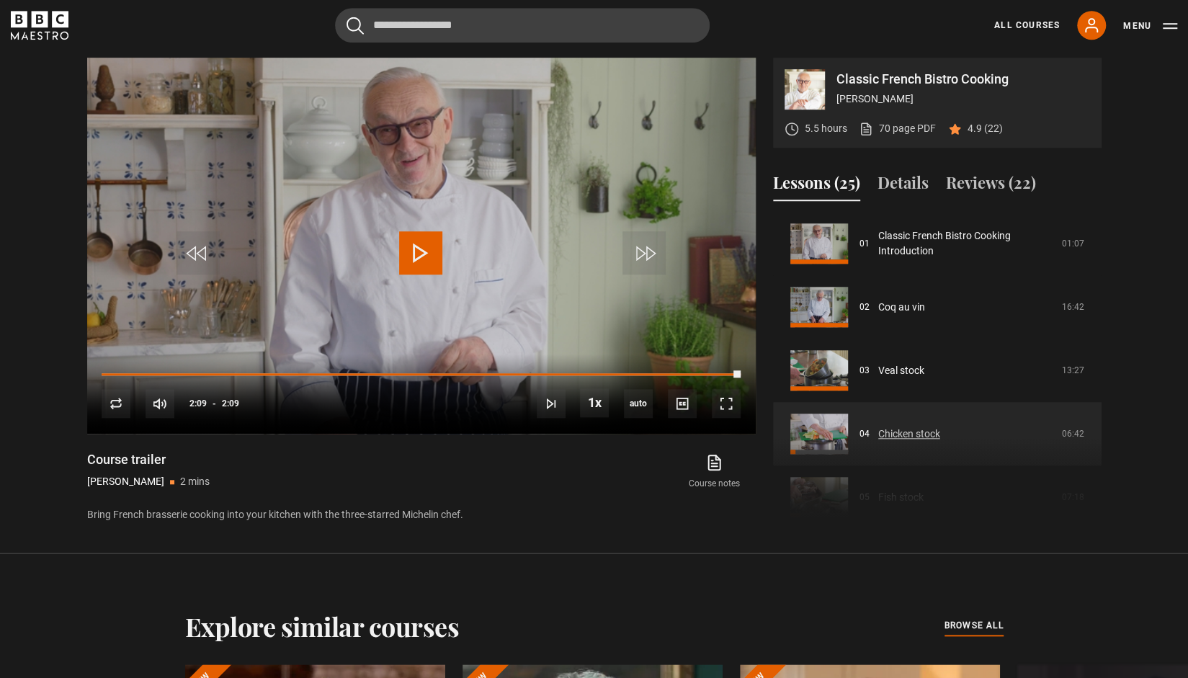
scroll to position [144, 0]
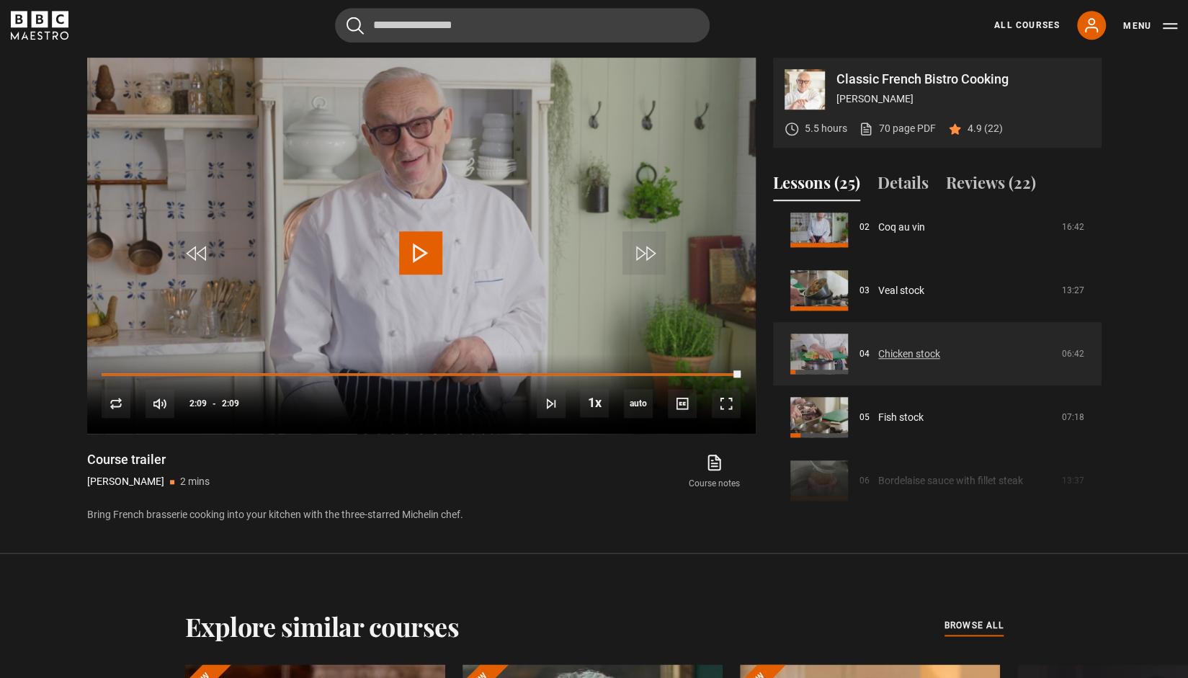
click at [910, 352] on link "Chicken stock" at bounding box center [909, 353] width 62 height 15
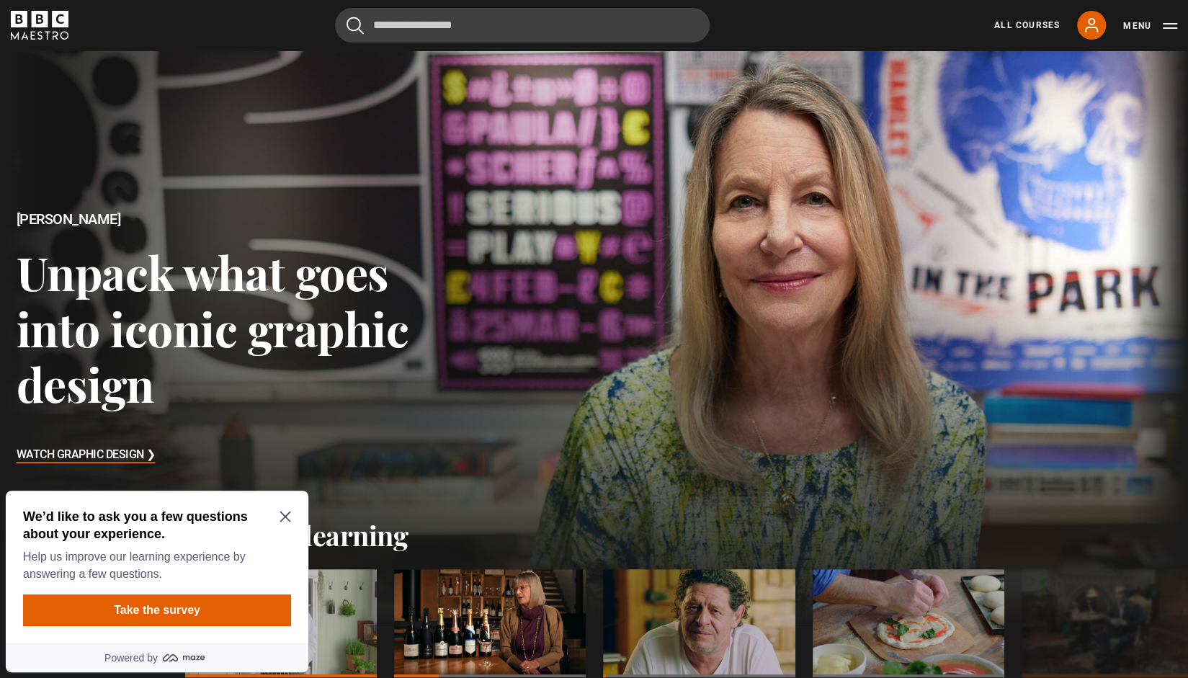
click at [284, 516] on icon "Close Maze Prompt" at bounding box center [285, 517] width 12 height 12
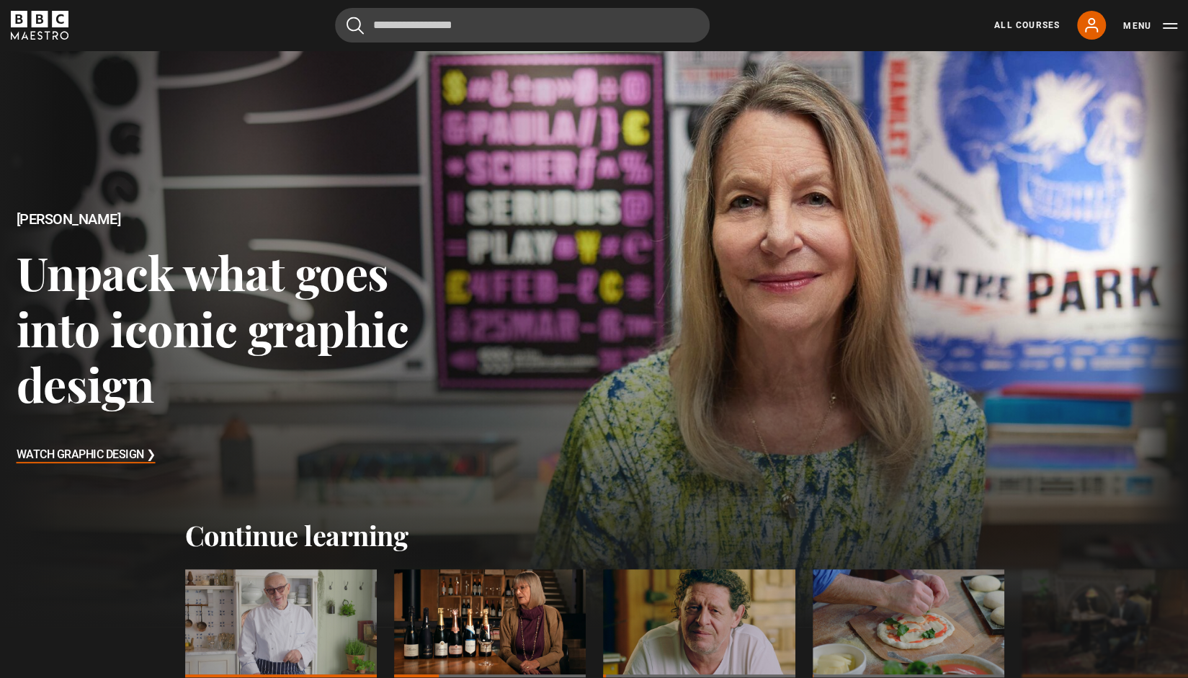
click at [1137, 35] on div "All Courses My Account Search Menu" at bounding box center [1077, 25] width 200 height 29
click at [1045, 25] on link "All Courses" at bounding box center [1027, 25] width 66 height 13
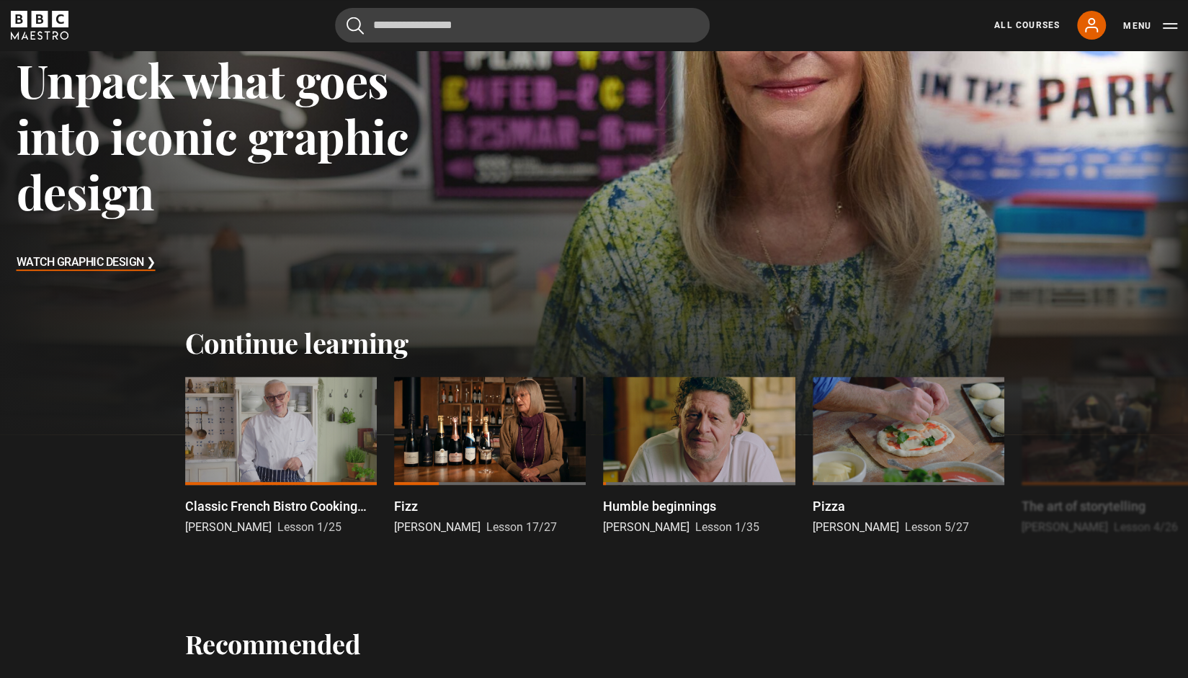
scroll to position [216, 0]
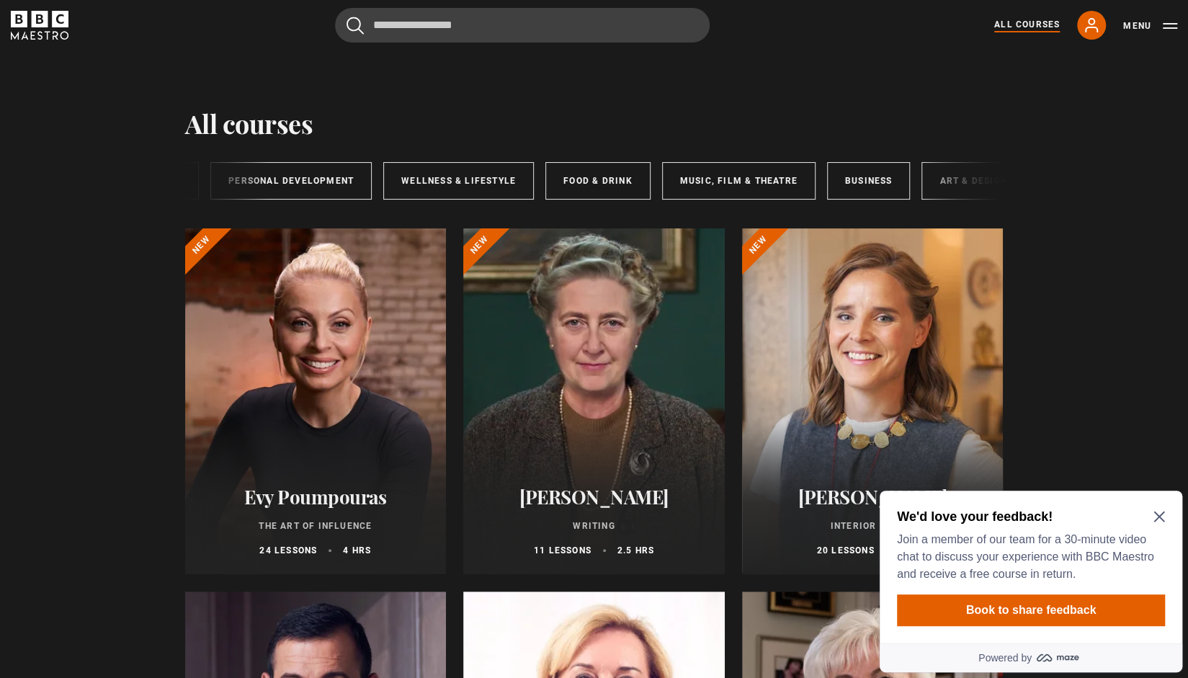
scroll to position [0, 235]
drag, startPoint x: 737, startPoint y: 214, endPoint x: 598, endPoint y: 158, distance: 149.6
click at [686, 212] on div "All courses New courses Writing Personal Development Wellness & Lifestyle Food …" at bounding box center [594, 178] width 818 height 78
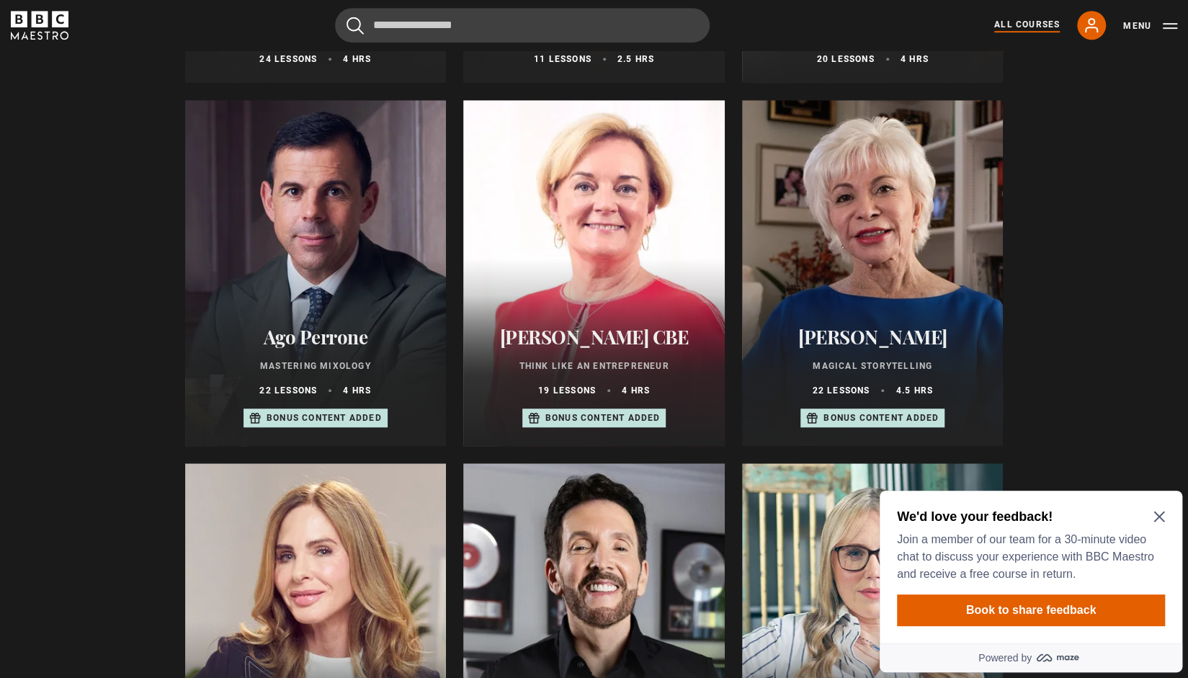
scroll to position [504, 0]
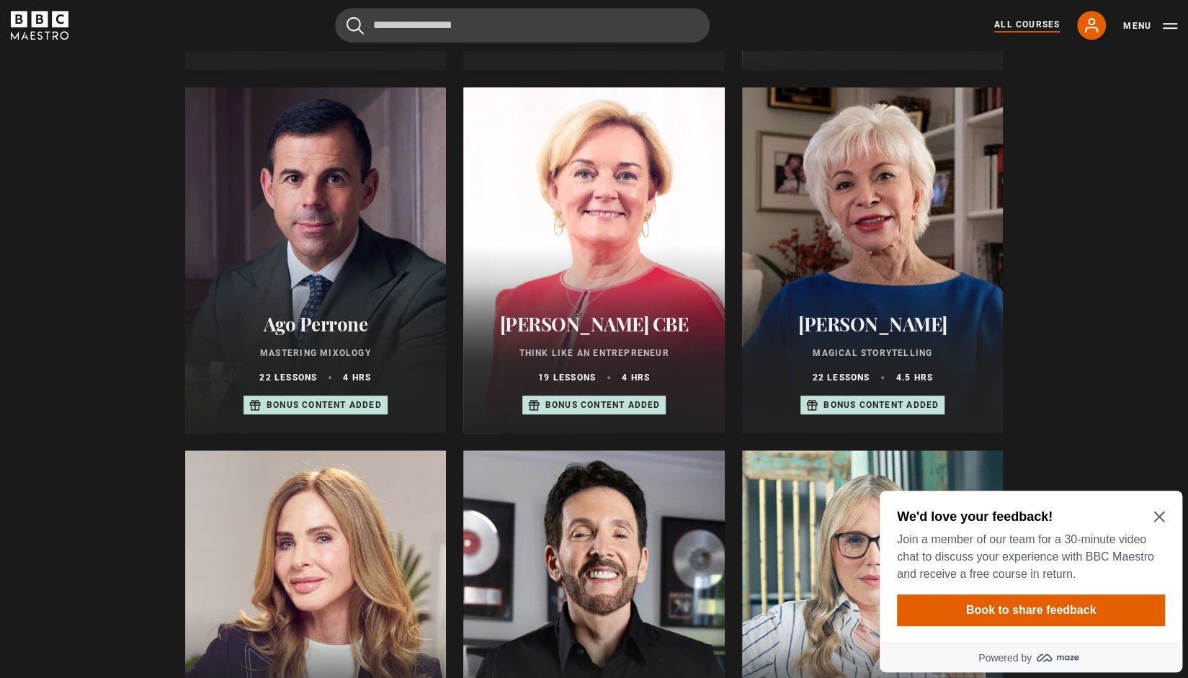
click at [616, 223] on div at bounding box center [593, 260] width 261 height 346
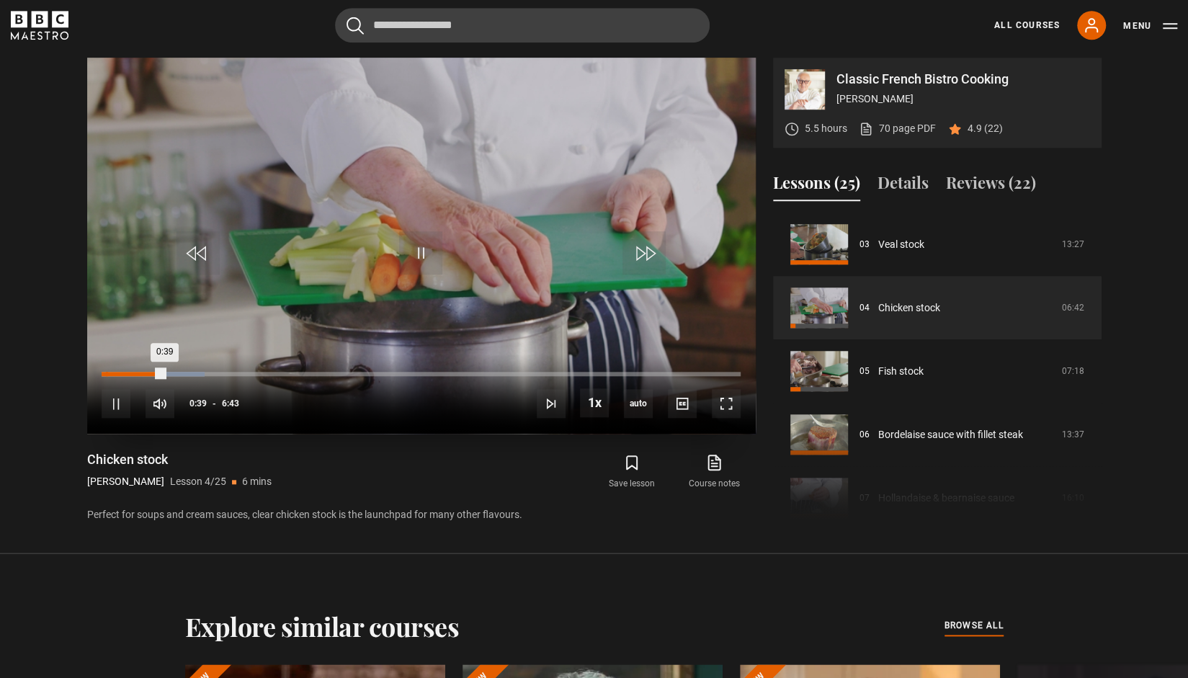
drag, startPoint x: 149, startPoint y: 372, endPoint x: 104, endPoint y: 372, distance: 45.4
click at [104, 372] on div "10s Skip Back 10 seconds Pause 10s Skip Forward 10 seconds Loaded : 16.13% 0:02…" at bounding box center [421, 394] width 668 height 80
click at [105, 372] on div "Loaded : 16.13% 0:01 0:02" at bounding box center [421, 374] width 638 height 4
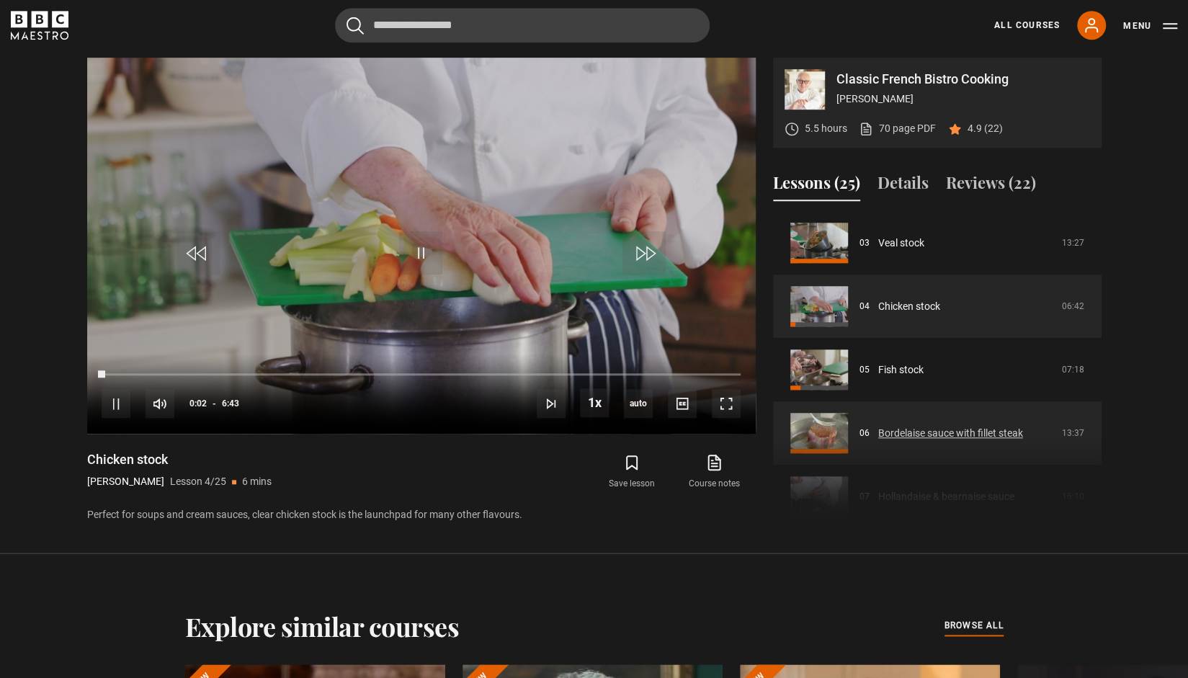
scroll to position [190, 0]
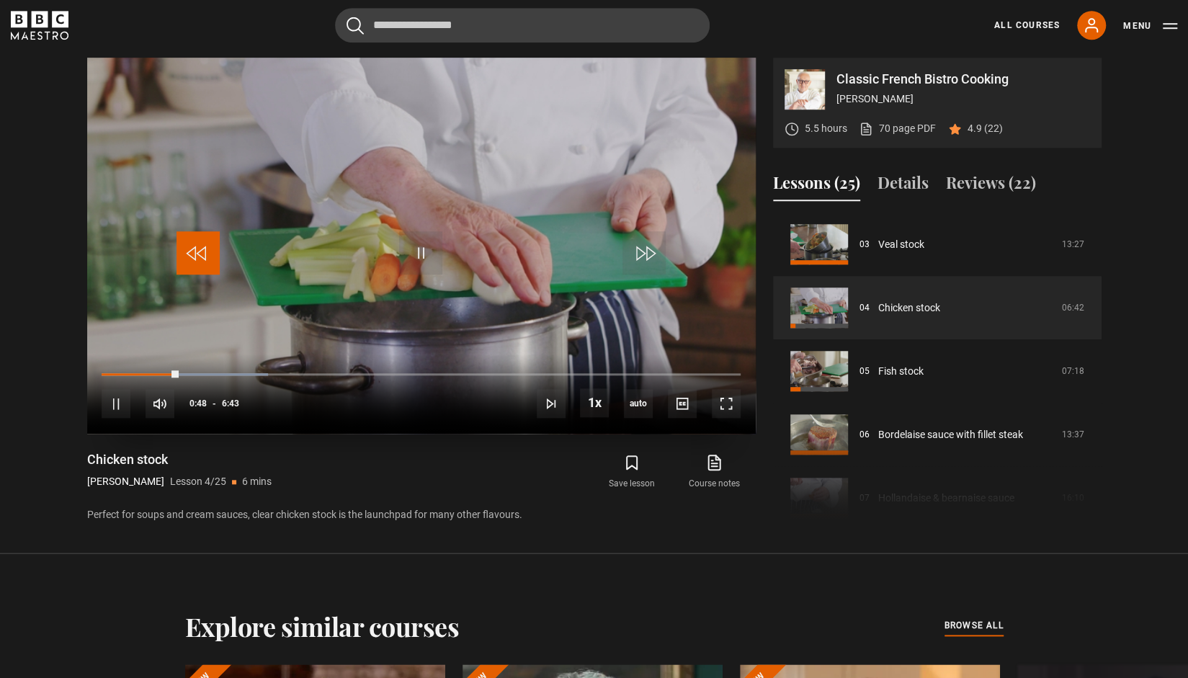
click at [200, 251] on span "Video Player" at bounding box center [197, 252] width 43 height 43
click at [193, 243] on span "Video Player" at bounding box center [197, 252] width 43 height 43
click at [195, 244] on span "Video Player" at bounding box center [197, 252] width 43 height 43
click at [197, 244] on span "Video Player" at bounding box center [197, 252] width 43 height 43
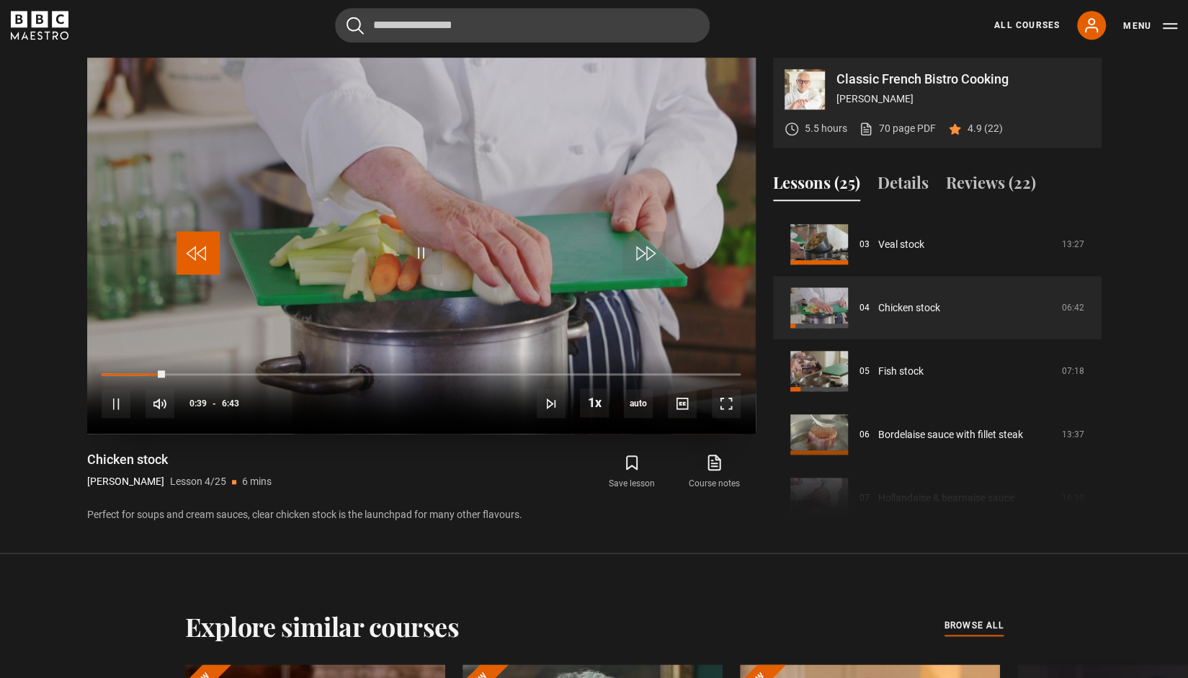
click at [197, 244] on span "Video Player" at bounding box center [197, 252] width 43 height 43
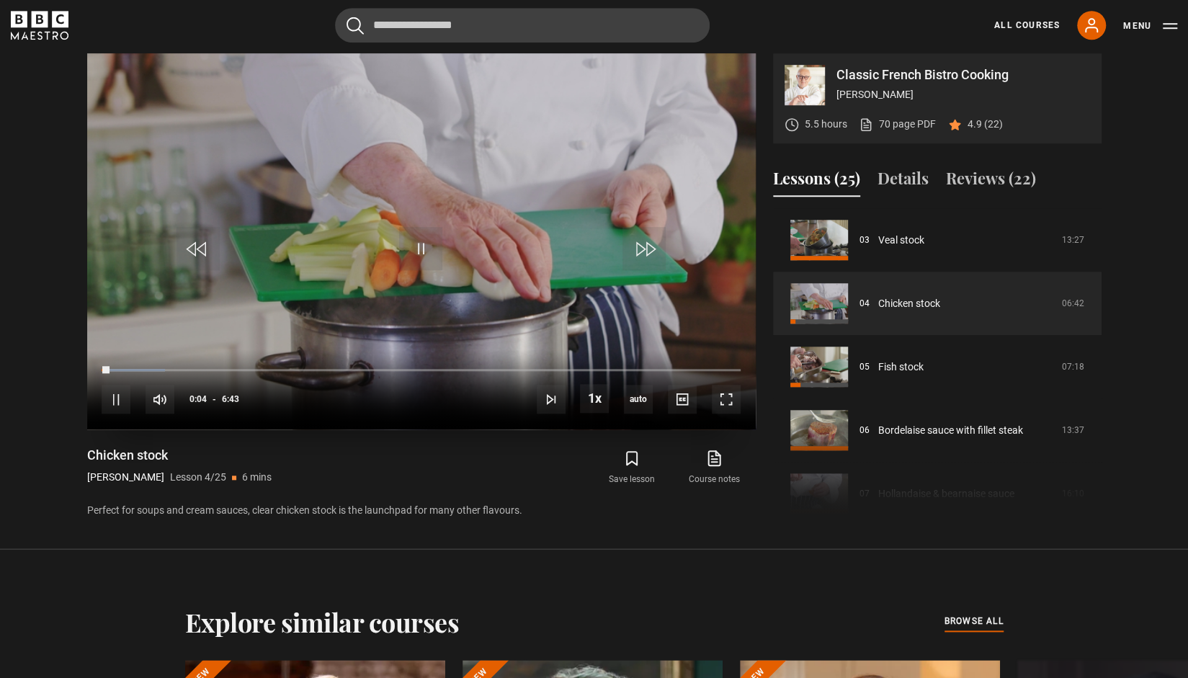
scroll to position [613, 0]
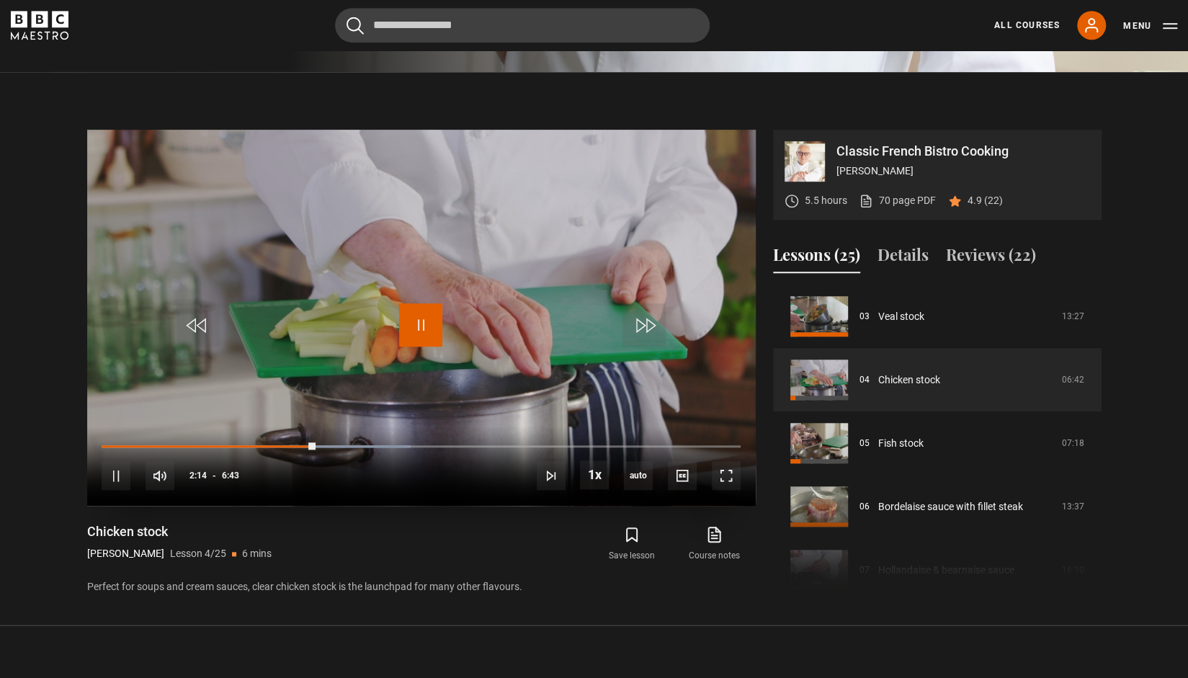
click at [405, 323] on span "Video Player" at bounding box center [420, 324] width 43 height 43
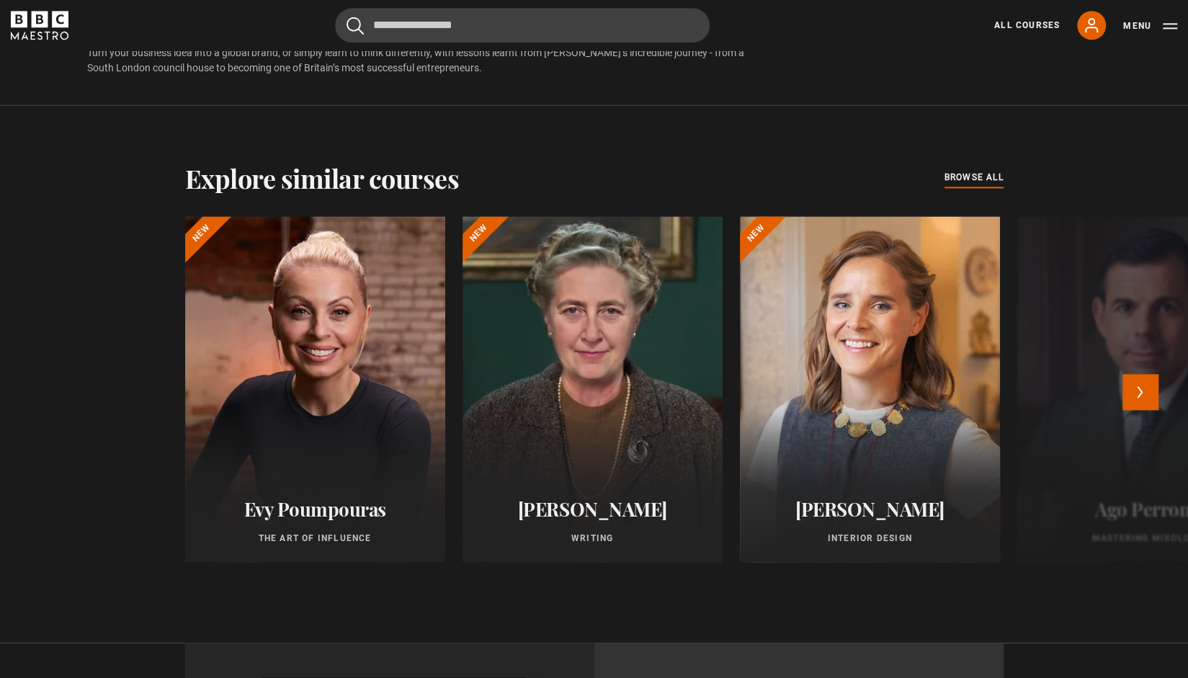
scroll to position [1224, 0]
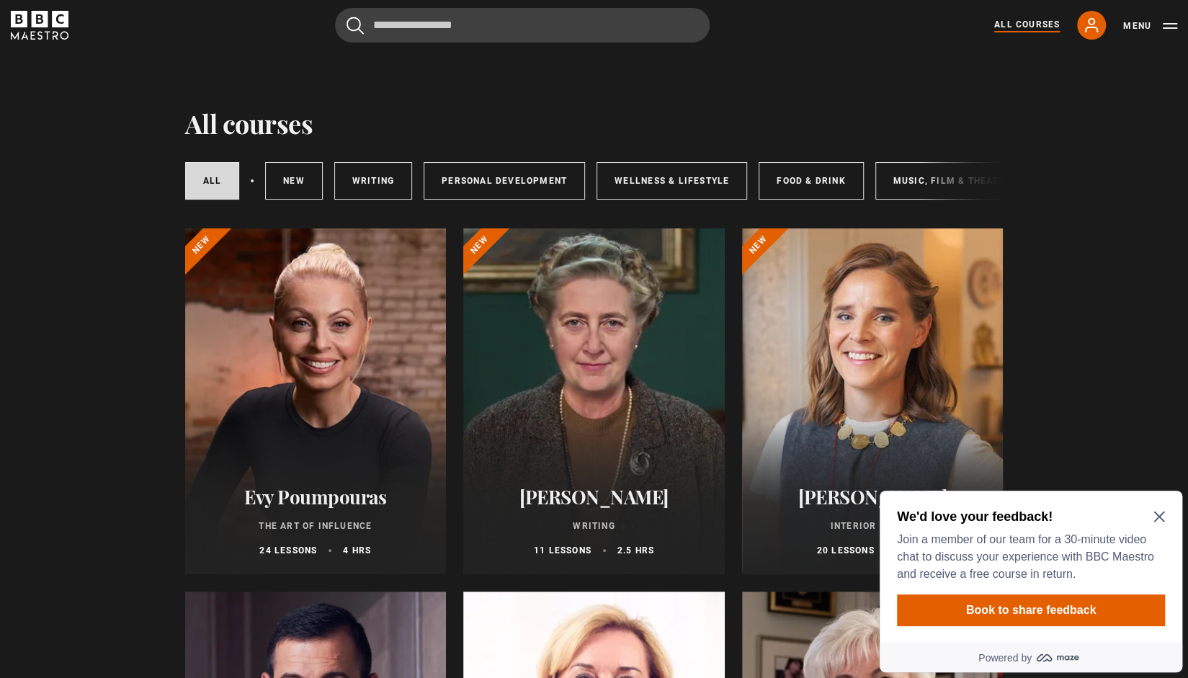
click at [1162, 508] on div "We'd love your feedback! Join a member of our team for a 30-minute video chat t…" at bounding box center [1031, 545] width 268 height 75
click at [1155, 519] on icon "Close Maze Prompt" at bounding box center [1158, 516] width 11 height 11
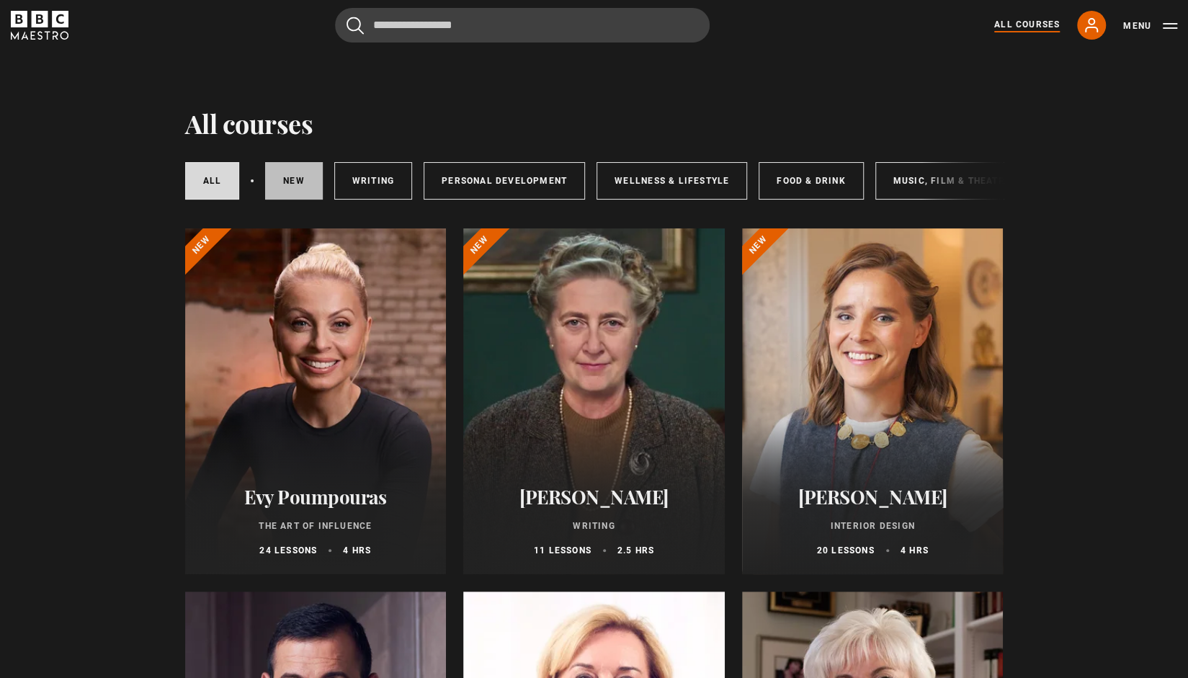
click at [299, 179] on link "New courses" at bounding box center [294, 180] width 58 height 37
click at [300, 179] on link "New courses" at bounding box center [294, 180] width 58 height 37
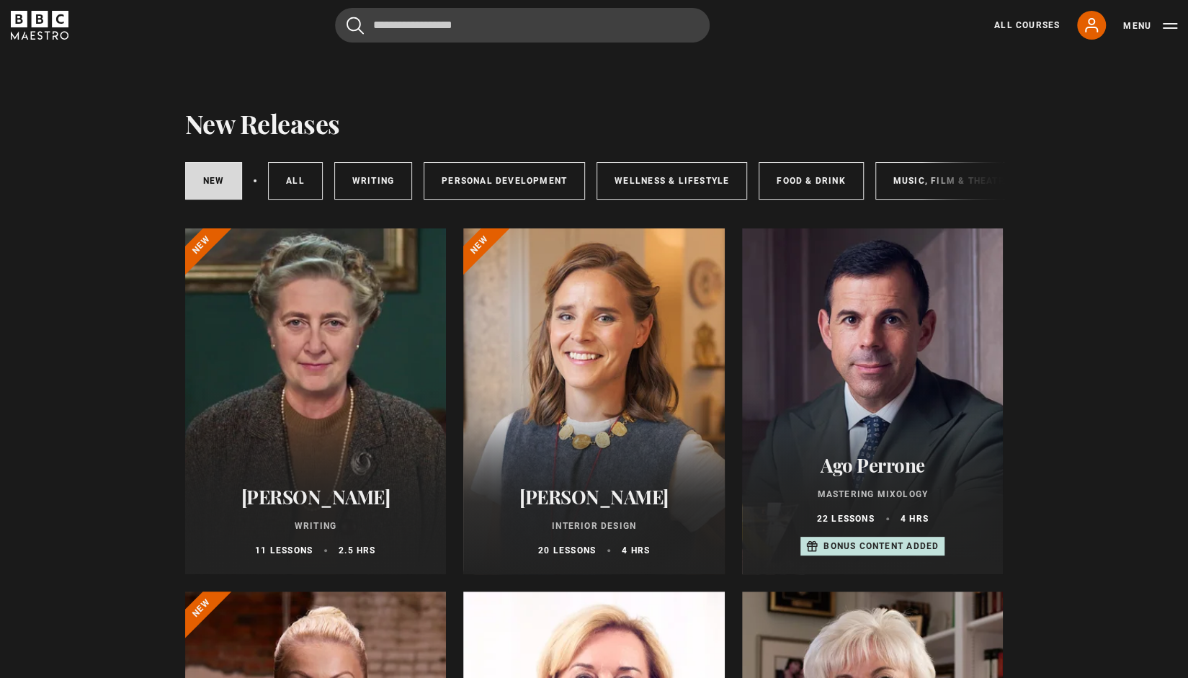
click at [625, 501] on h2 "[PERSON_NAME]" at bounding box center [593, 496] width 227 height 22
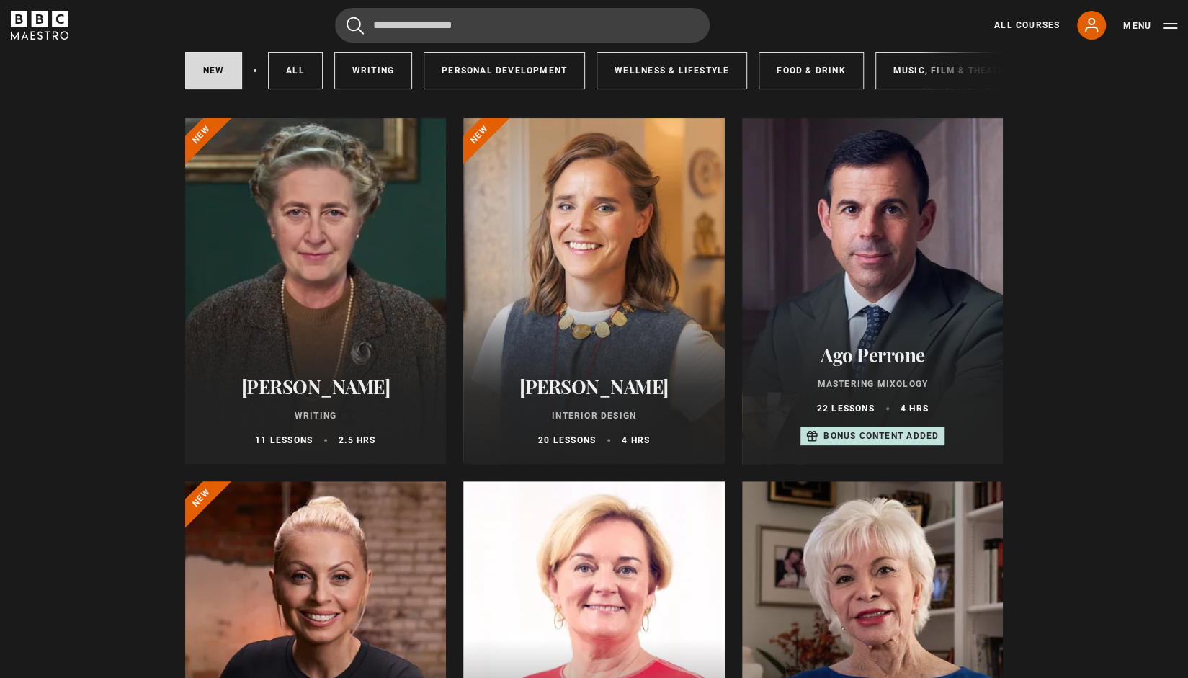
scroll to position [216, 0]
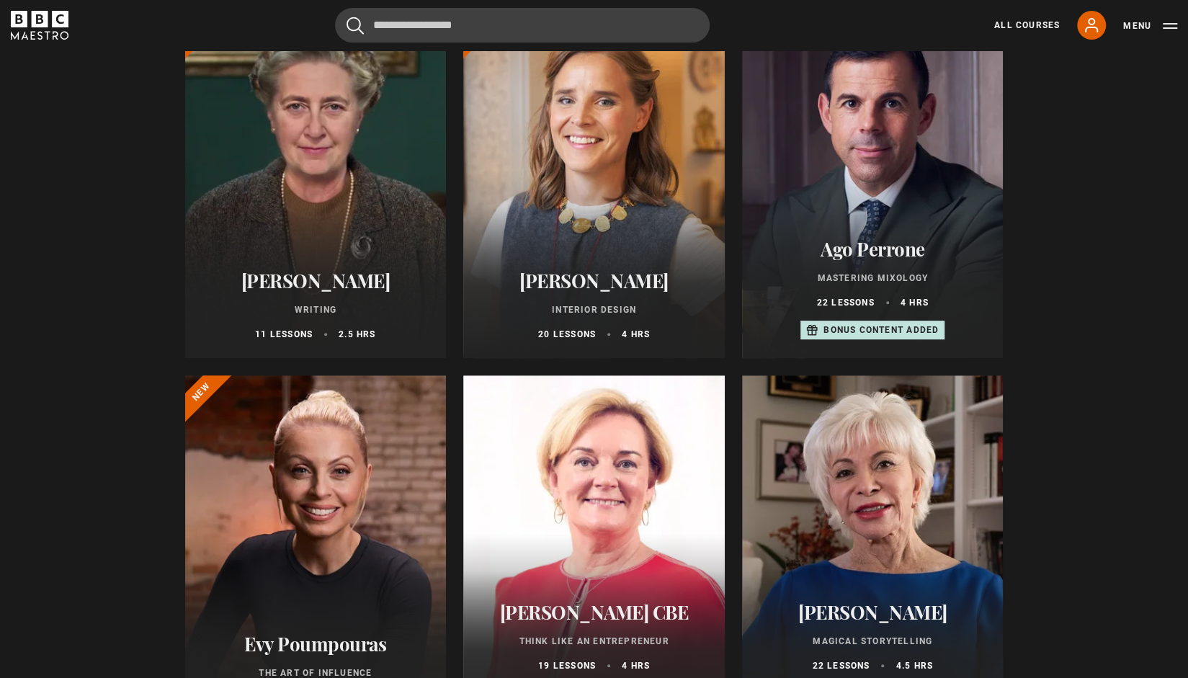
click at [896, 152] on div at bounding box center [872, 185] width 261 height 346
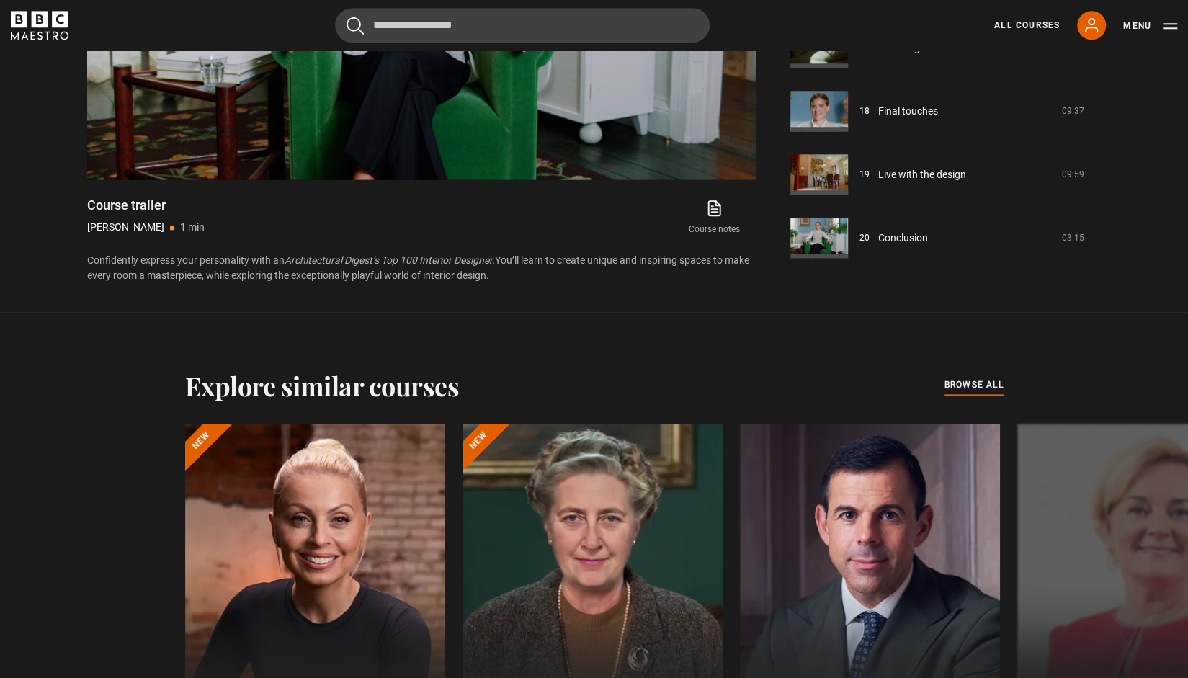
scroll to position [792, 0]
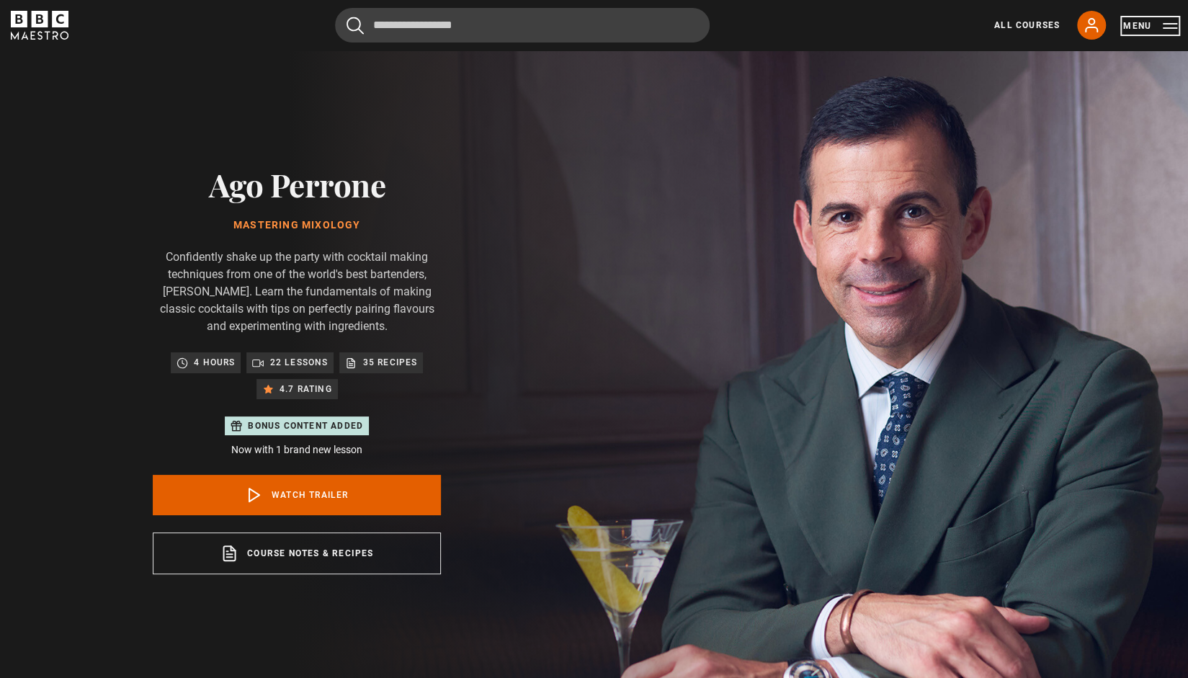
click at [1161, 24] on button "Menu" at bounding box center [1150, 26] width 54 height 14
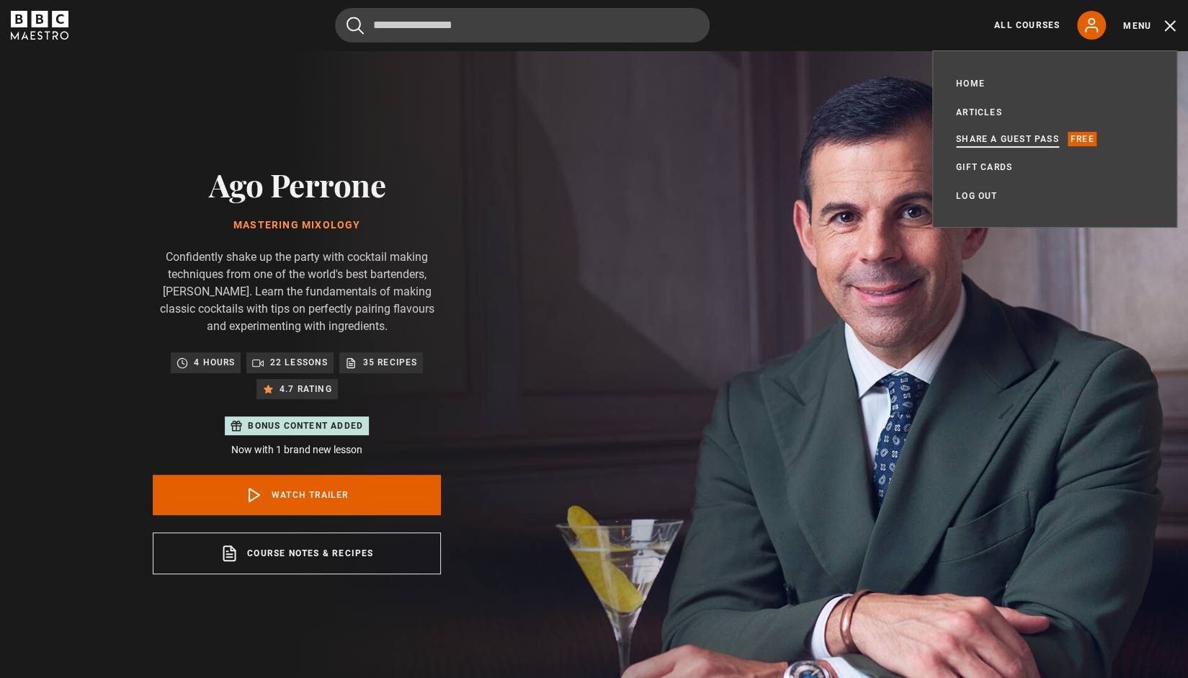
click at [992, 139] on link "Share a guest pass" at bounding box center [1007, 139] width 103 height 14
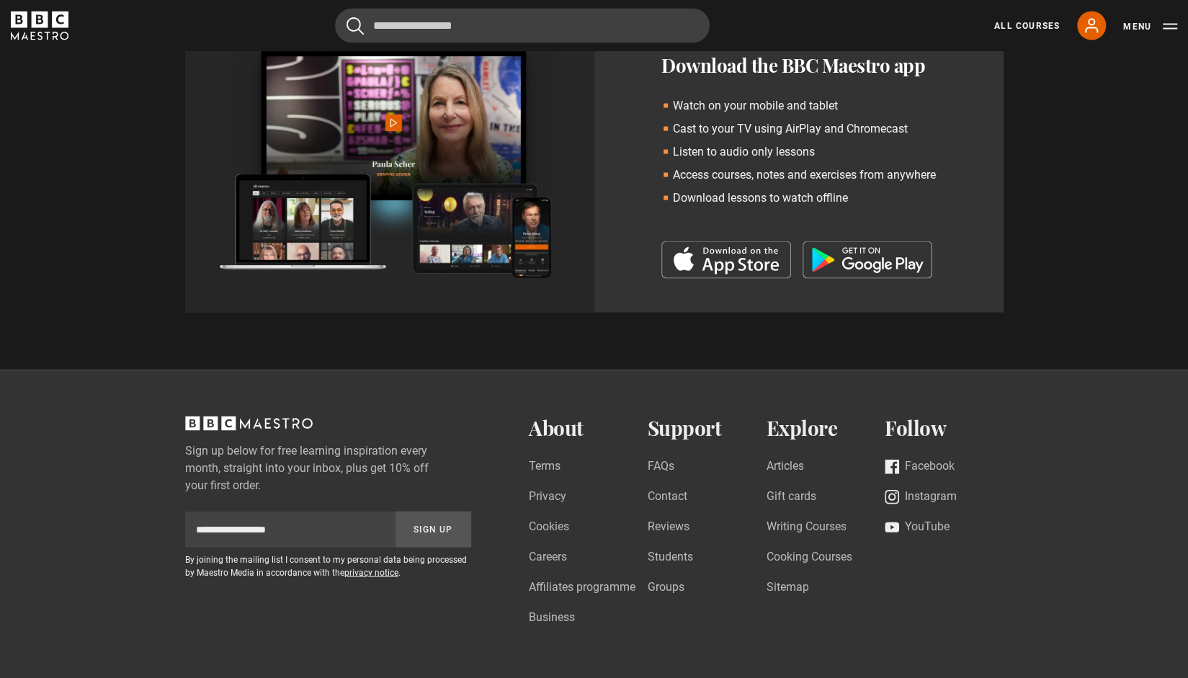
scroll to position [1800, 0]
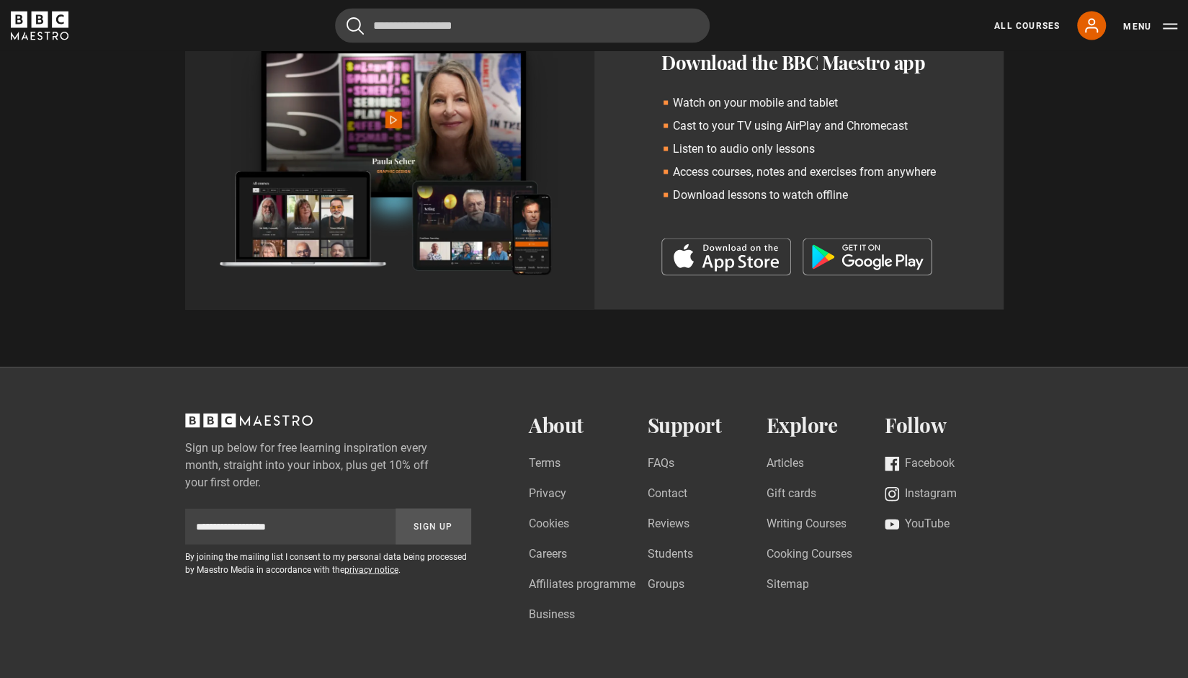
drag, startPoint x: 100, startPoint y: 485, endPoint x: 92, endPoint y: 453, distance: 33.4
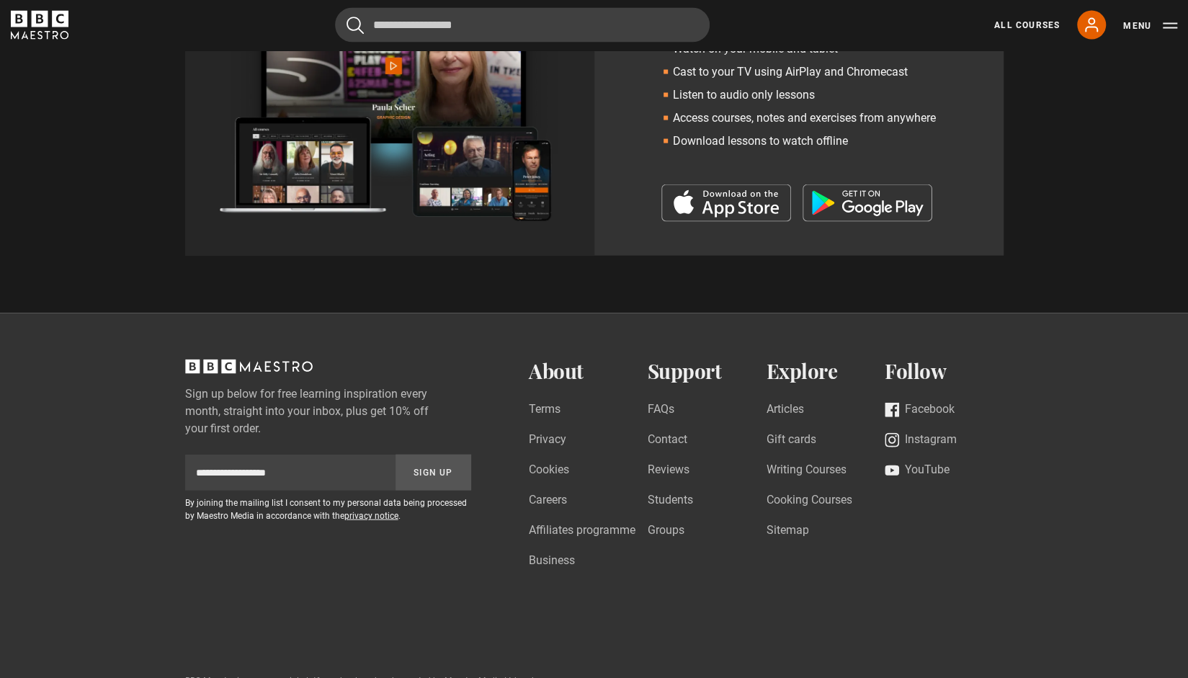
scroll to position [1908, 0]
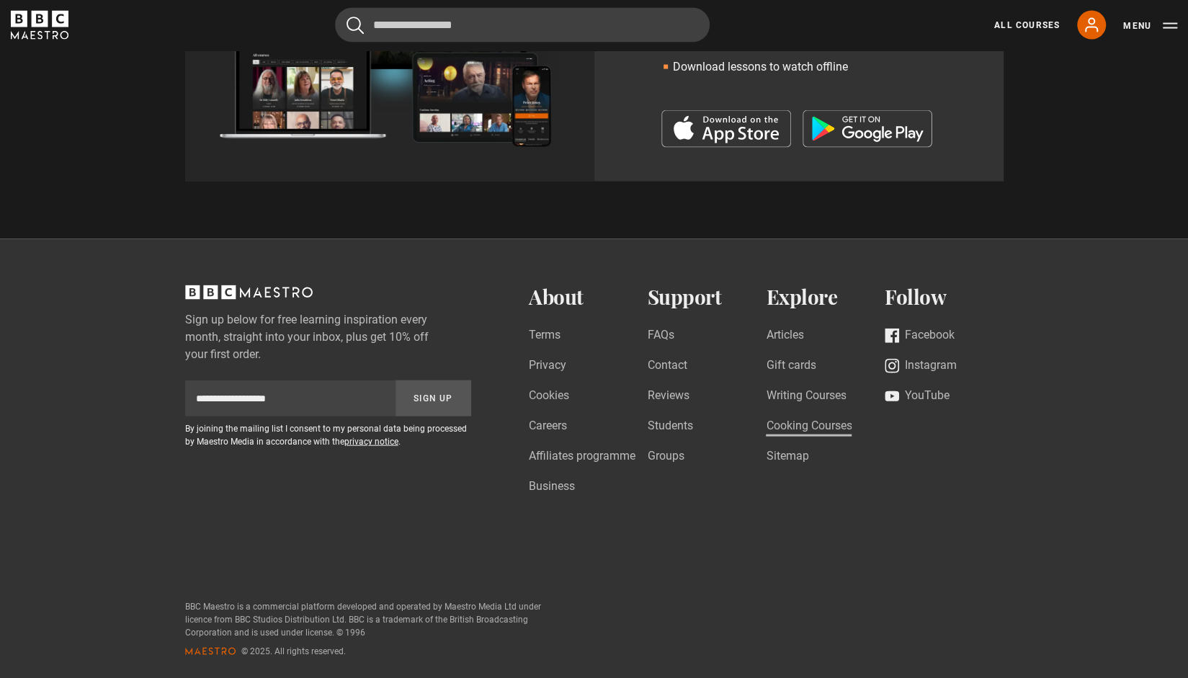
click at [838, 427] on link "Cooking Courses" at bounding box center [809, 426] width 86 height 19
click at [826, 387] on link "Writing Courses" at bounding box center [806, 396] width 80 height 19
click at [663, 328] on link "FAQs" at bounding box center [660, 335] width 27 height 19
click at [1168, 30] on button "Menu" at bounding box center [1150, 26] width 54 height 14
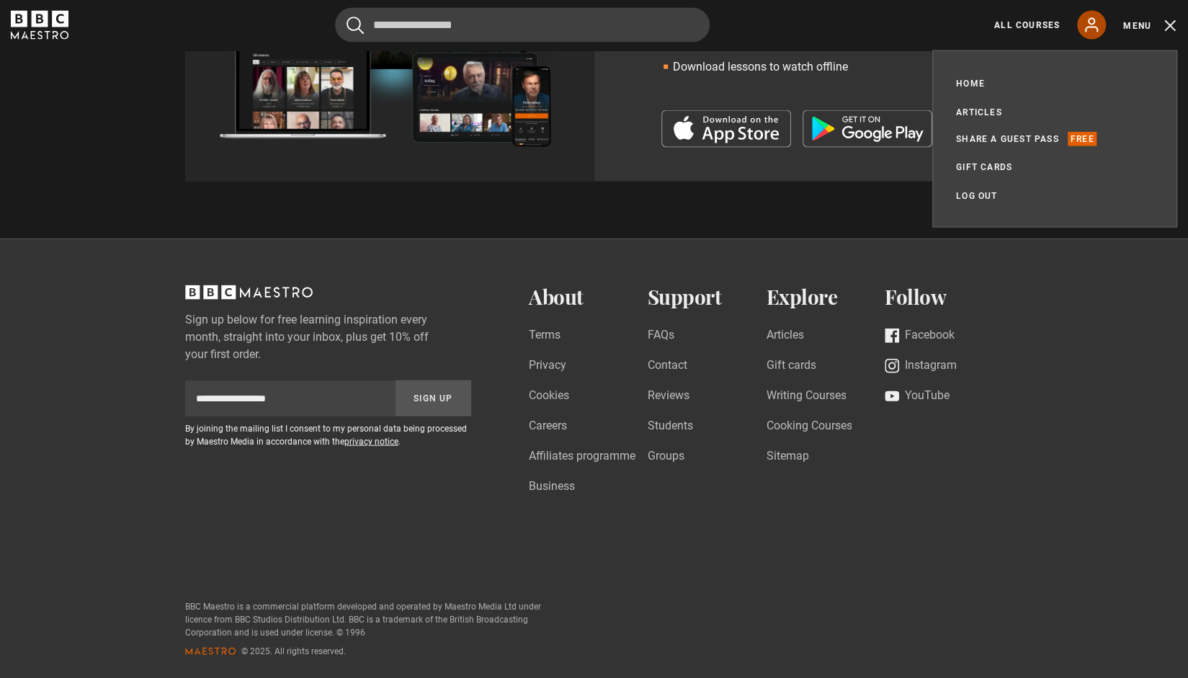
click at [1089, 30] on icon at bounding box center [1090, 25] width 17 height 17
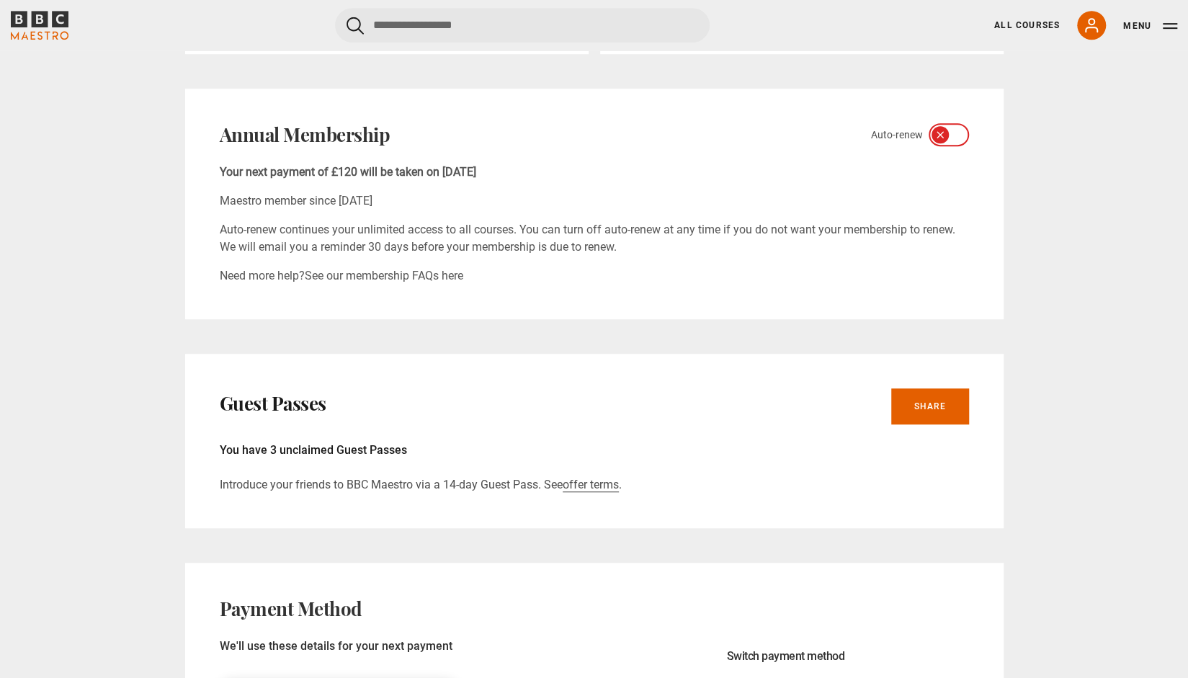
scroll to position [504, 0]
click at [943, 130] on div at bounding box center [948, 136] width 40 height 23
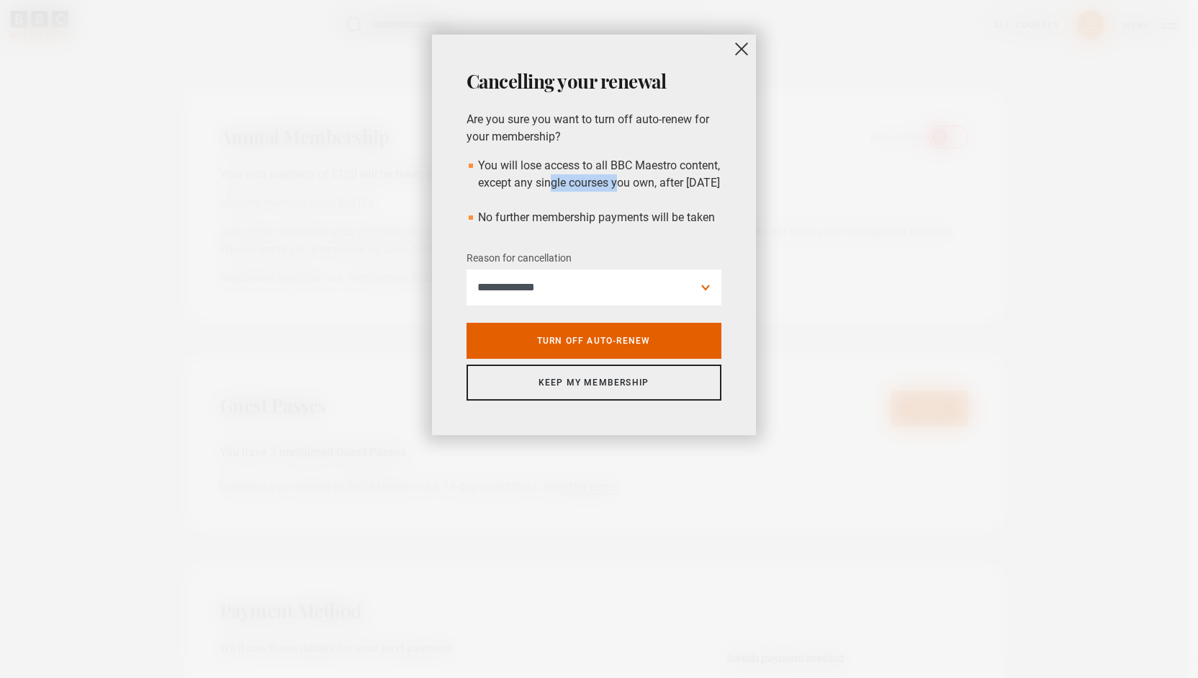
drag, startPoint x: 549, startPoint y: 189, endPoint x: 612, endPoint y: 183, distance: 63.7
click at [611, 183] on li "You will lose access to all BBC Maestro content, except any single courses you …" at bounding box center [594, 174] width 255 height 35
click at [591, 215] on ul "You will lose access to all BBC Maestro content, except any single courses you …" at bounding box center [594, 191] width 255 height 69
click at [575, 297] on select "**********" at bounding box center [594, 287] width 255 height 36
select select "*********"
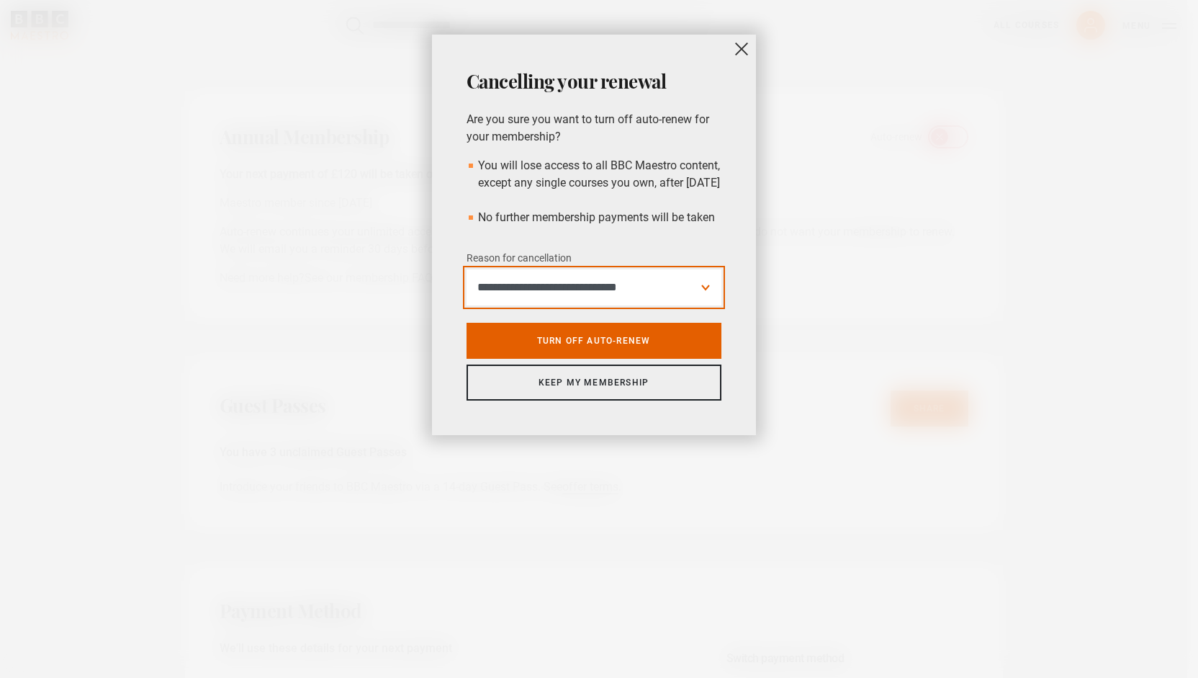
click at [467, 286] on select "**********" at bounding box center [594, 287] width 255 height 36
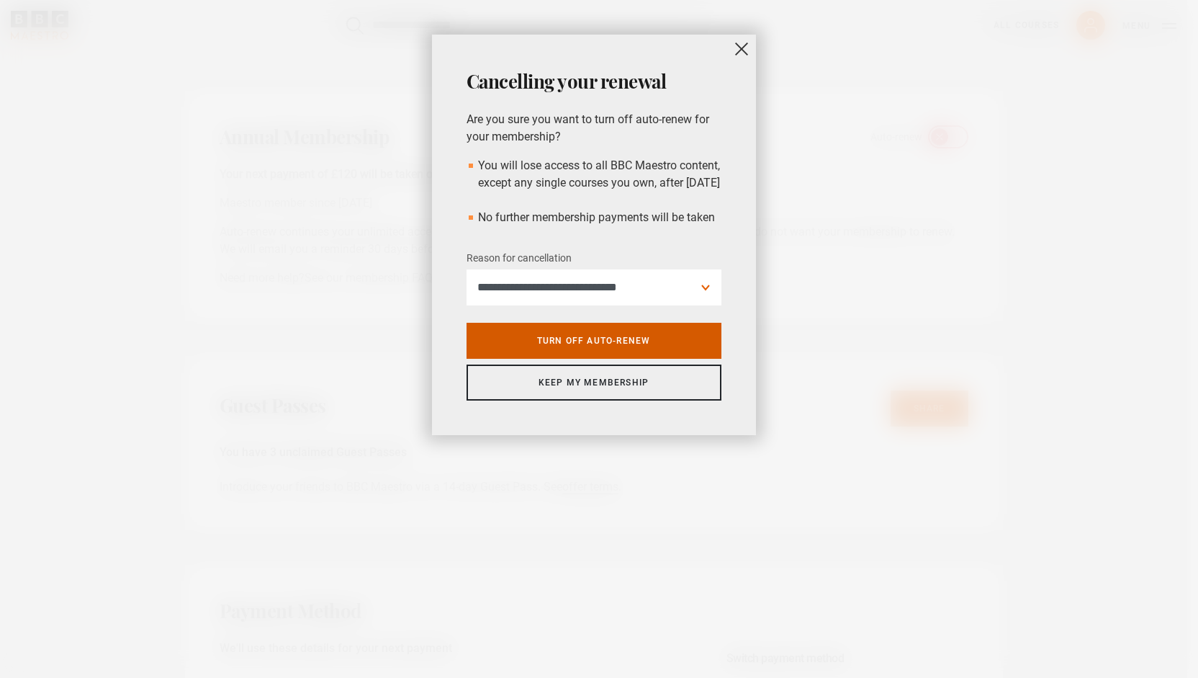
click at [650, 354] on link "Turn off auto-renew" at bounding box center [594, 341] width 255 height 36
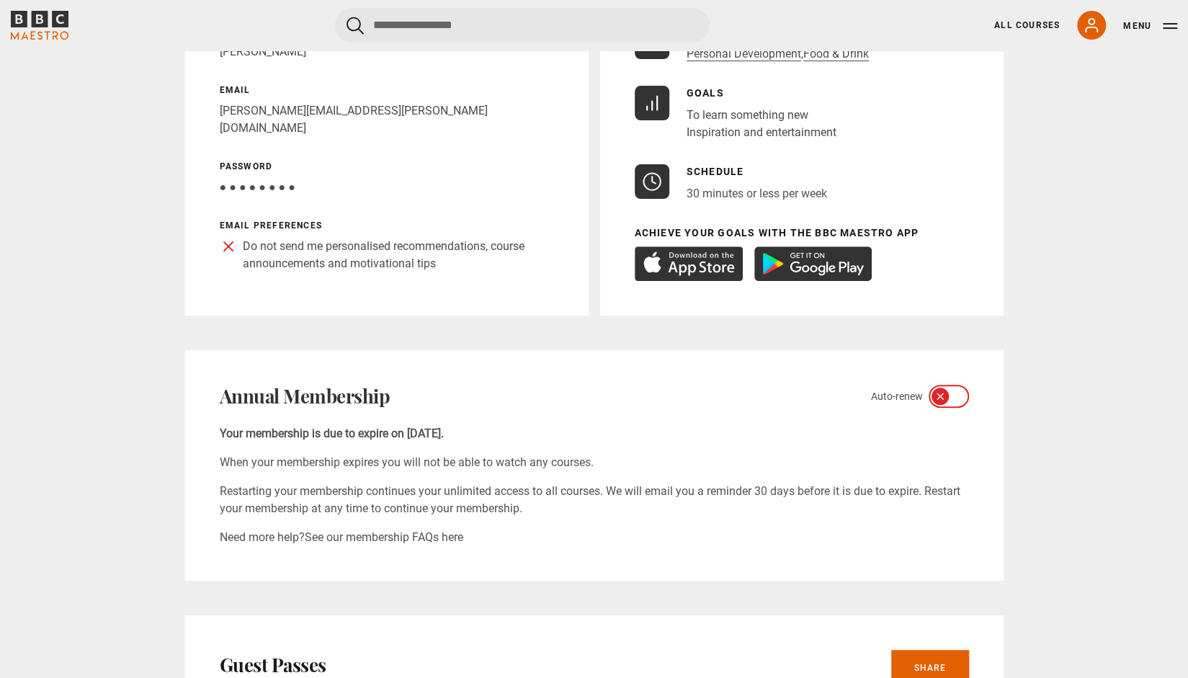
scroll to position [0, 0]
